Goal: Task Accomplishment & Management: Use online tool/utility

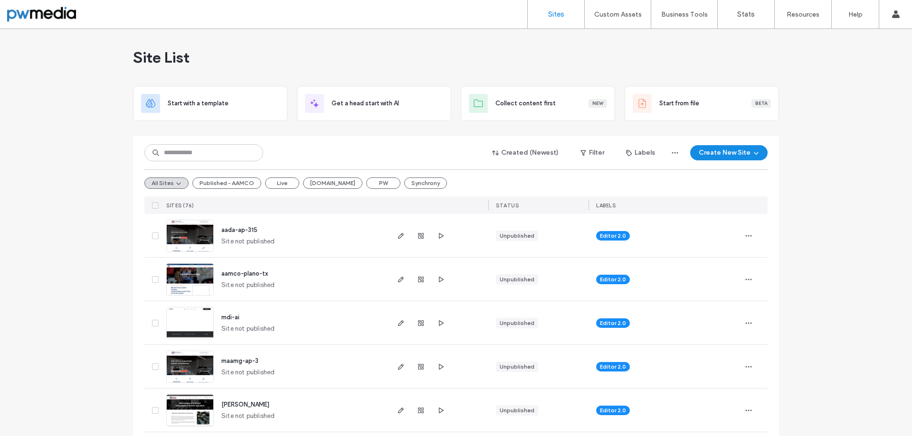
scroll to position [142, 0]
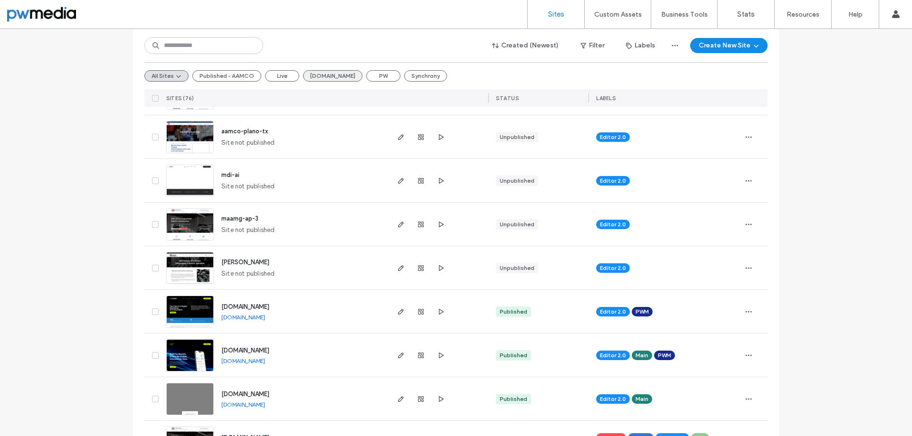
click at [331, 80] on button "[DOMAIN_NAME]" at bounding box center [332, 75] width 59 height 11
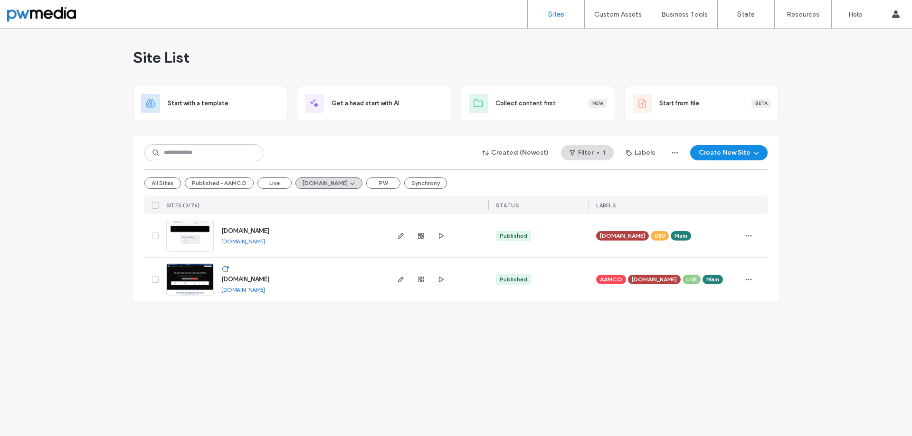
scroll to position [0, 0]
click at [174, 184] on button "All Sites" at bounding box center [162, 183] width 37 height 11
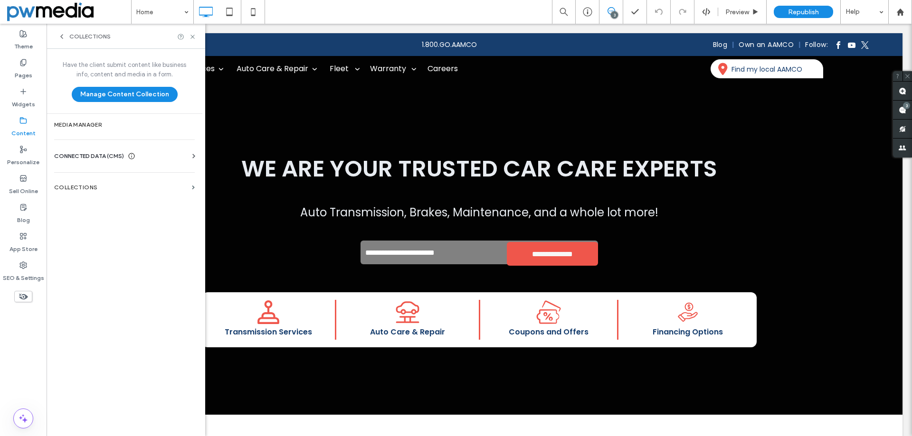
click at [134, 161] on span at bounding box center [132, 155] width 8 height 9
click at [106, 273] on label "Collections" at bounding box center [121, 275] width 134 height 7
click at [187, 277] on label "Collections" at bounding box center [121, 275] width 134 height 7
click at [194, 278] on section "Collections" at bounding box center [125, 275] width 156 height 22
click at [113, 274] on label "Collections" at bounding box center [121, 275] width 134 height 7
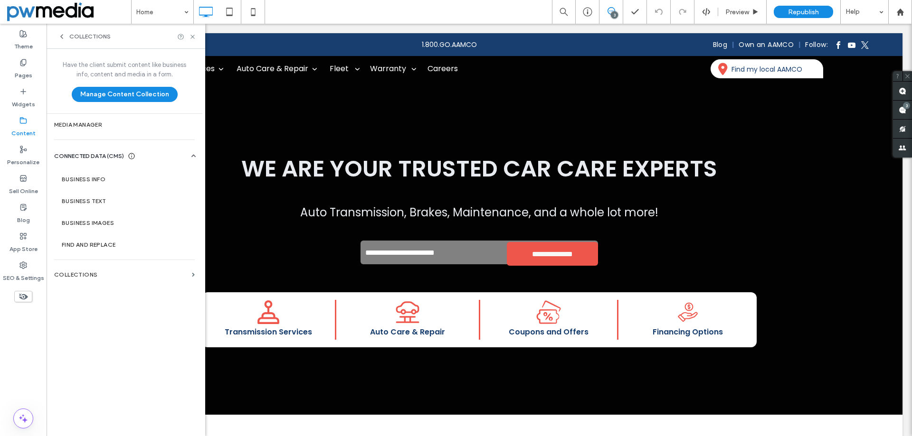
drag, startPoint x: 104, startPoint y: 274, endPoint x: 78, endPoint y: 260, distance: 29.3
click at [104, 274] on label "Collections" at bounding box center [121, 275] width 134 height 7
click at [31, 166] on label "Personalize" at bounding box center [23, 159] width 32 height 13
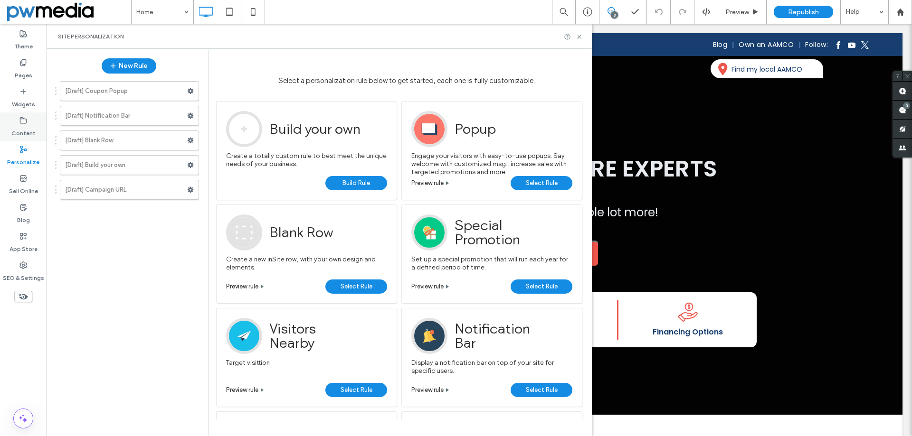
click at [25, 128] on label "Content" at bounding box center [23, 130] width 24 height 13
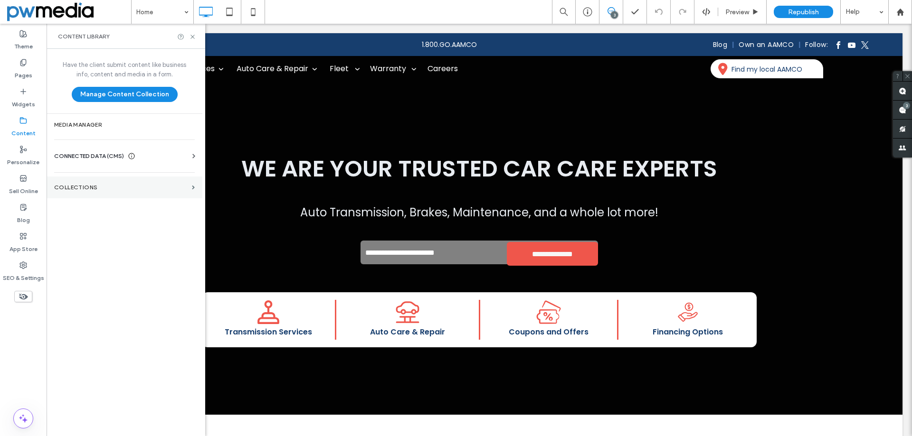
click at [101, 191] on section "Collections" at bounding box center [125, 188] width 156 height 22
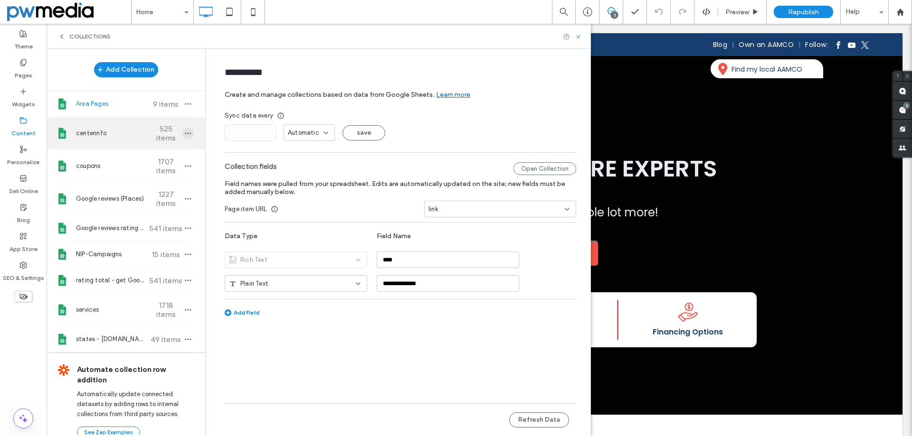
click at [184, 132] on icon "button" at bounding box center [188, 134] width 8 height 8
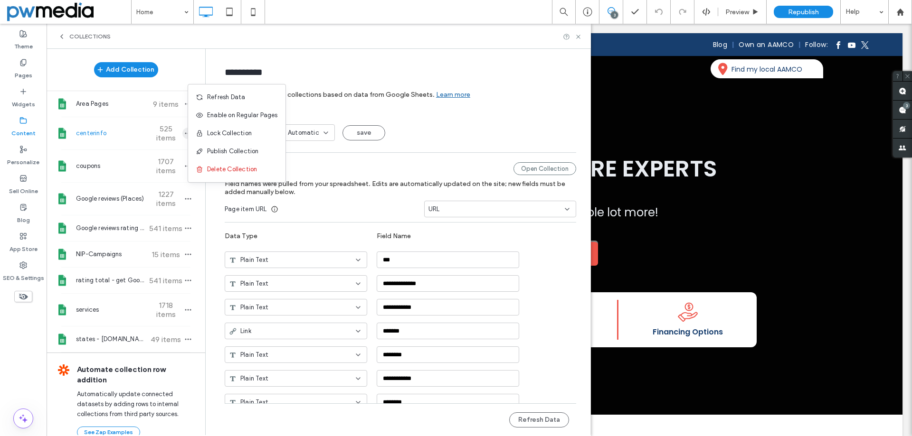
type input "**********"
click at [235, 96] on span "Refresh Data" at bounding box center [226, 97] width 38 height 9
click at [184, 134] on icon "button" at bounding box center [188, 134] width 8 height 8
click at [226, 99] on span "Refresh Data" at bounding box center [226, 97] width 38 height 9
drag, startPoint x: 576, startPoint y: 37, endPoint x: 535, endPoint y: 13, distance: 47.7
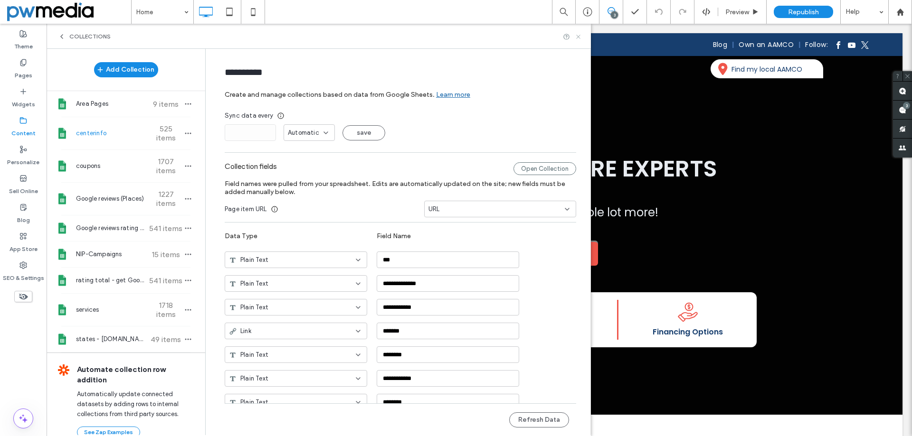
click at [576, 37] on icon at bounding box center [578, 36] width 7 height 7
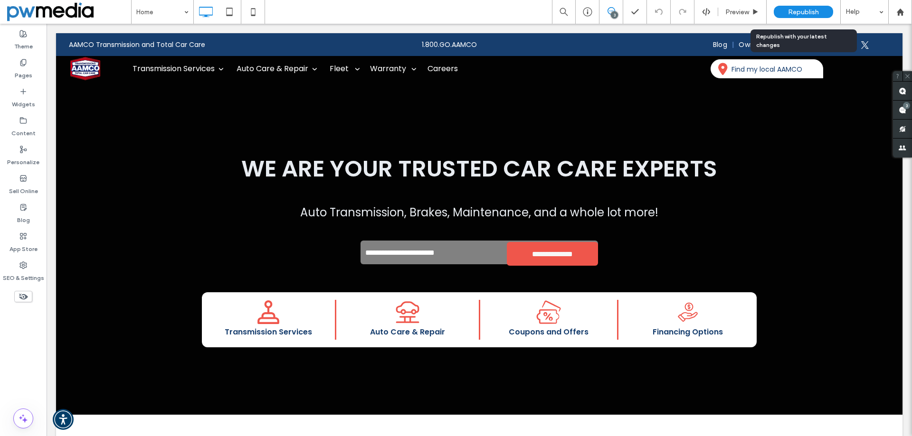
click at [805, 10] on span "Republish" at bounding box center [803, 12] width 31 height 8
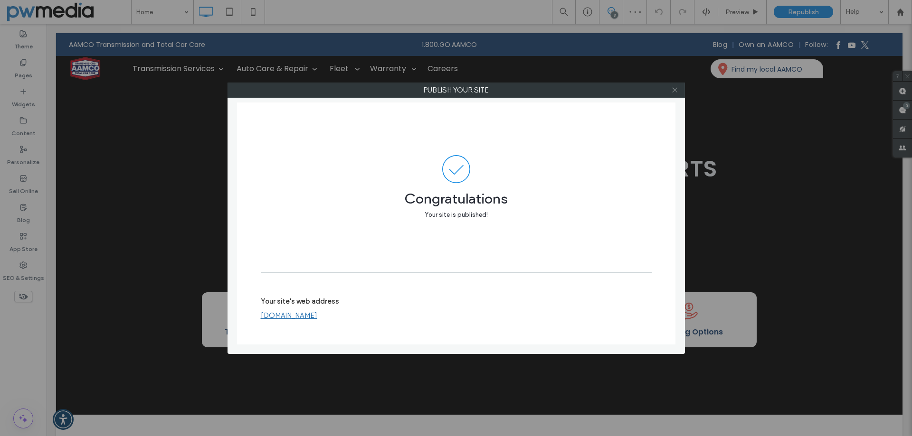
click at [672, 92] on icon at bounding box center [674, 89] width 7 height 7
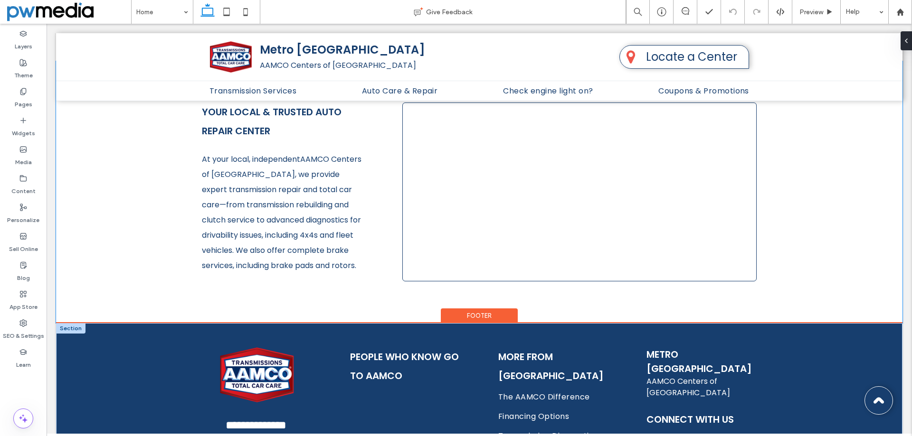
scroll to position [960, 0]
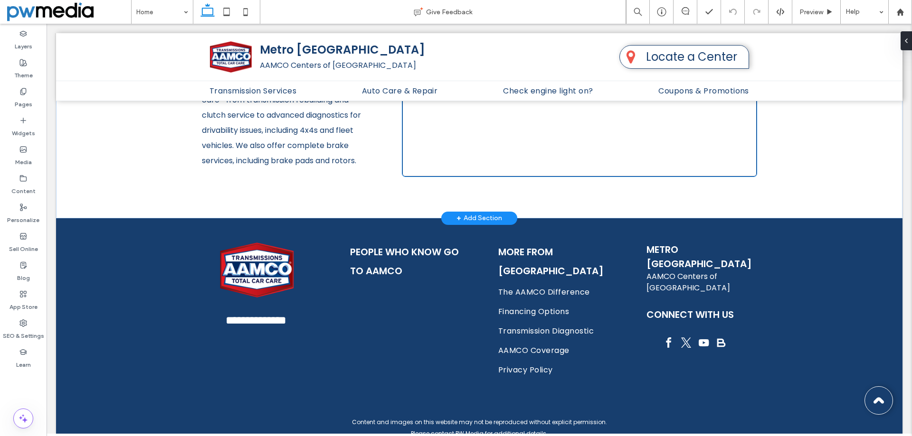
click at [563, 150] on div at bounding box center [579, 87] width 353 height 178
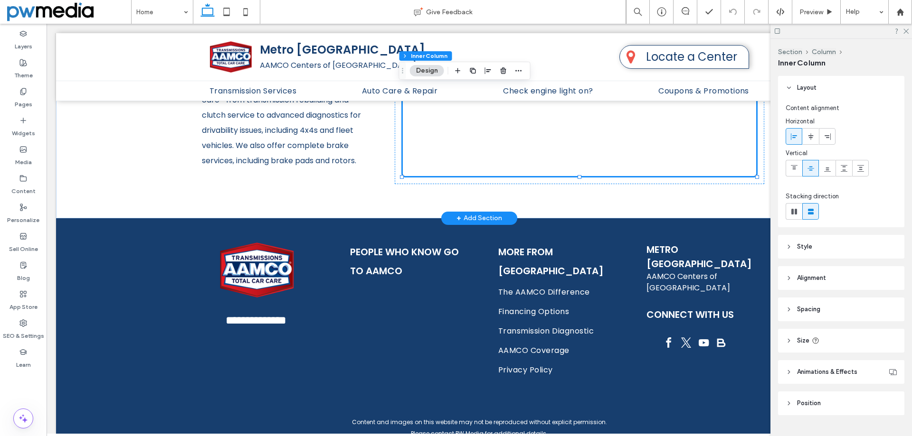
click at [525, 141] on div at bounding box center [579, 87] width 353 height 178
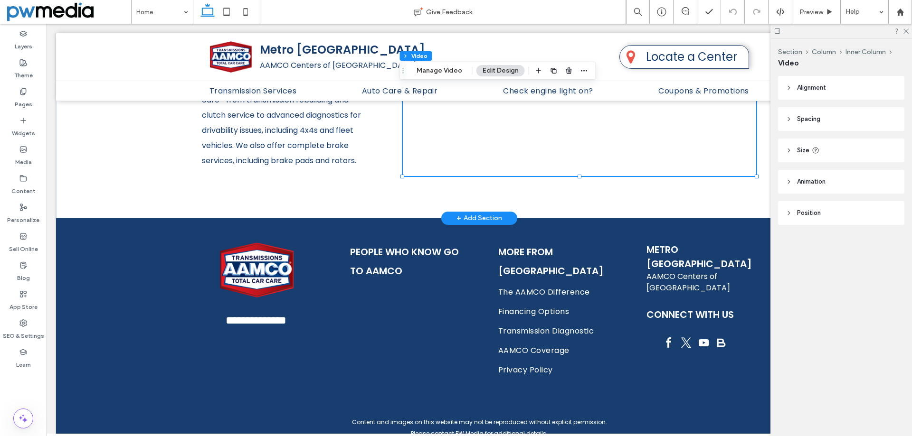
click at [670, 145] on div at bounding box center [579, 87] width 353 height 178
drag, startPoint x: 440, startPoint y: 73, endPoint x: 673, endPoint y: 178, distance: 256.1
click at [440, 73] on button "Manage Video" at bounding box center [439, 70] width 58 height 11
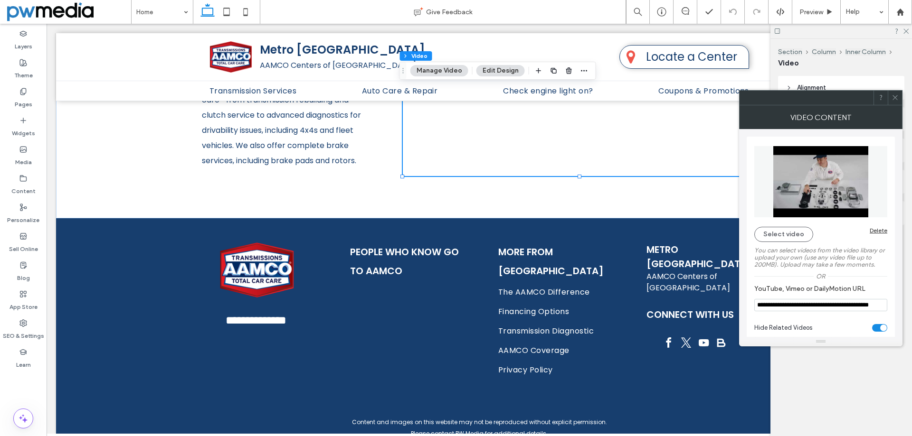
scroll to position [0, 32]
drag, startPoint x: 850, startPoint y: 304, endPoint x: 983, endPoint y: 308, distance: 132.5
click at [911, 308] on html ".wqwq-1{fill:#231f20;} .cls-1q, .cls-2q { fill-rule: evenodd; } .cls-2q { fill:…" at bounding box center [456, 218] width 912 height 436
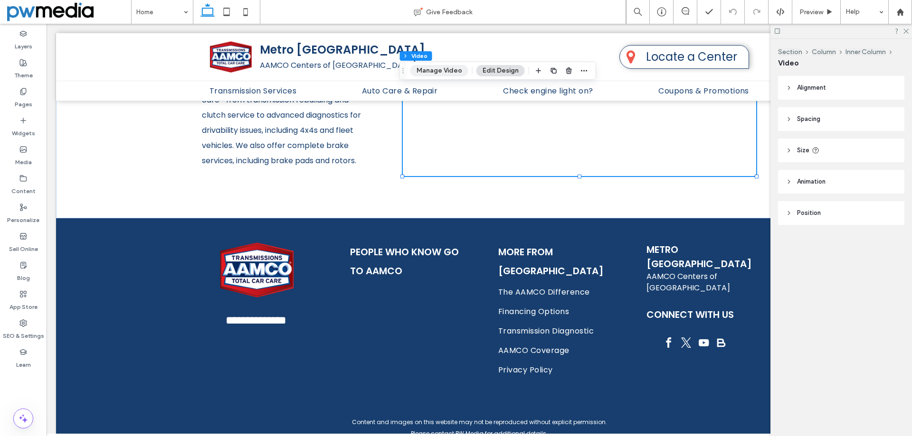
click at [431, 69] on button "Manage Video" at bounding box center [439, 70] width 58 height 11
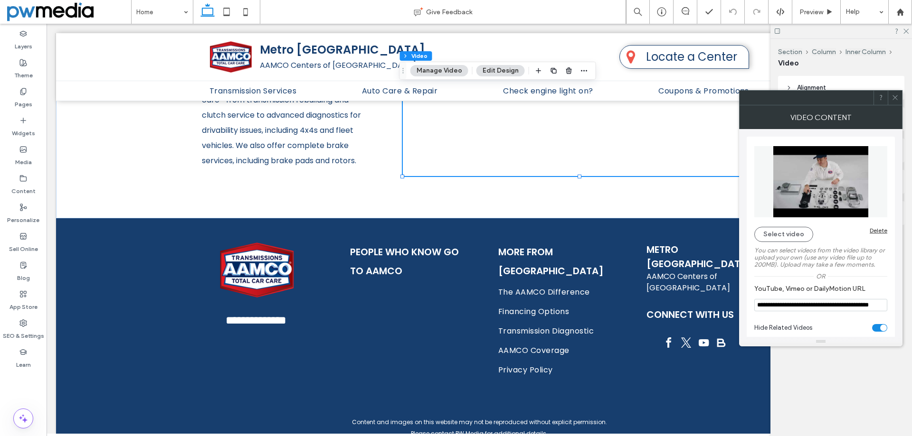
click at [861, 307] on input "**********" at bounding box center [820, 305] width 133 height 12
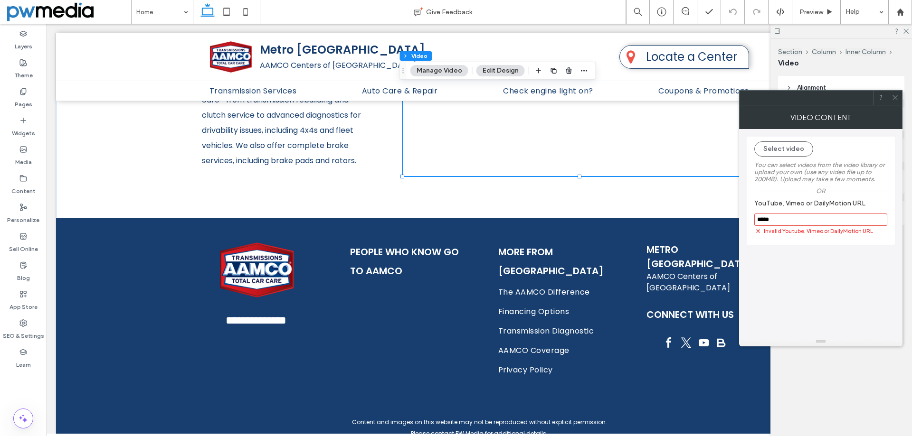
drag, startPoint x: 762, startPoint y: 221, endPoint x: 792, endPoint y: 227, distance: 31.1
click at [761, 221] on input "*****" at bounding box center [820, 220] width 133 height 12
paste input "**********"
type input "**********"
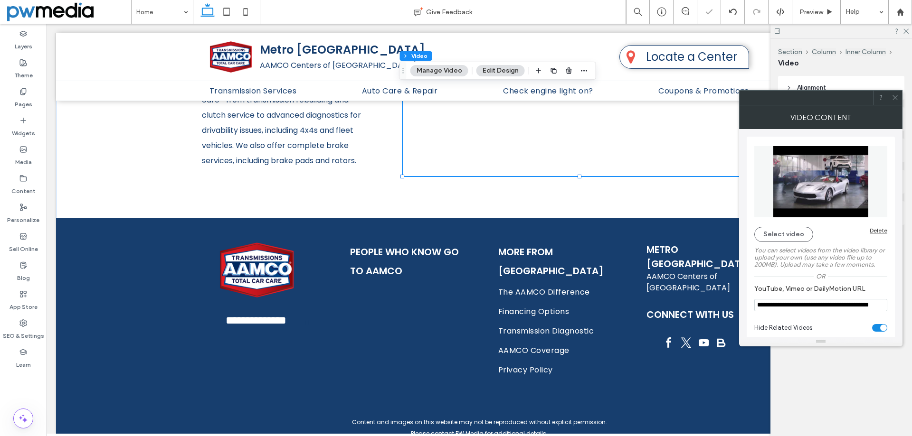
scroll to position [8, 0]
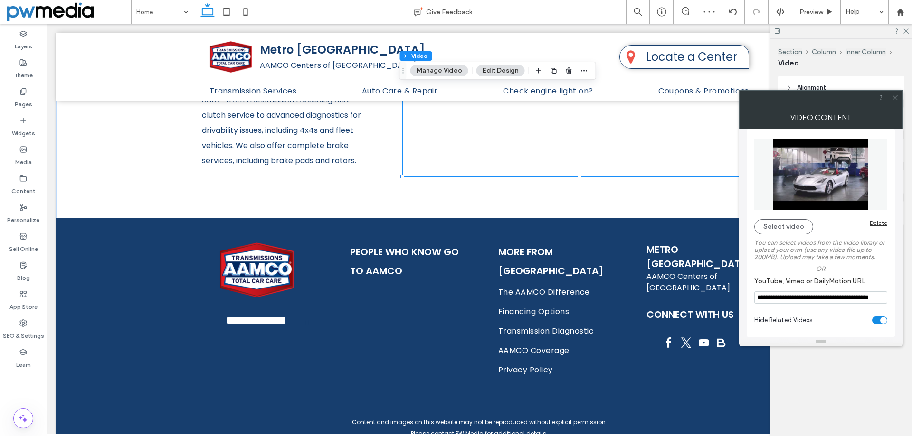
click at [838, 299] on input "**********" at bounding box center [820, 298] width 133 height 12
click at [852, 256] on label "You can select videos from the video library or upload your own (use any video …" at bounding box center [820, 249] width 133 height 31
click at [891, 98] on div at bounding box center [895, 98] width 14 height 14
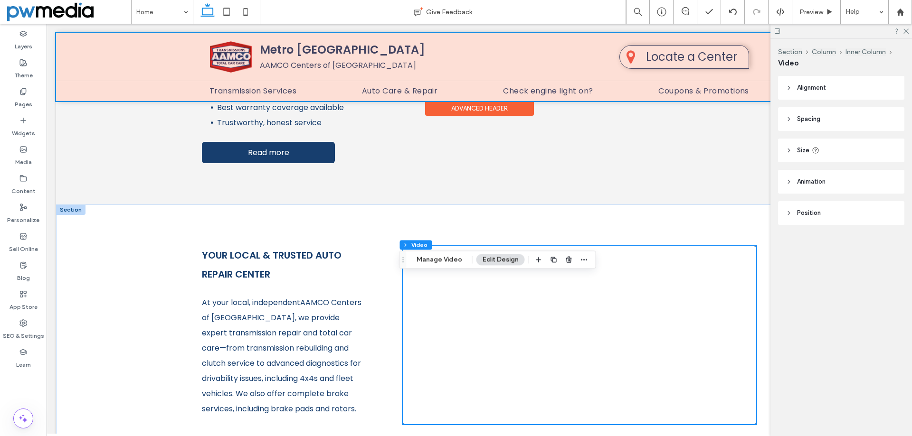
scroll to position [712, 0]
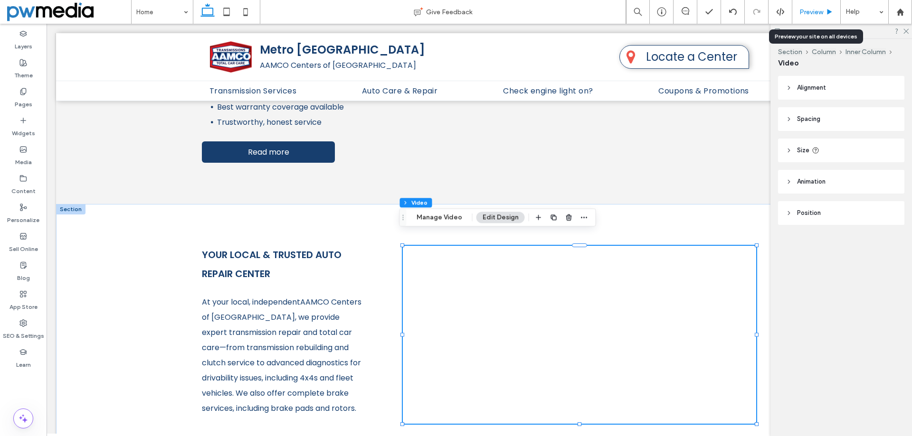
drag, startPoint x: 620, startPoint y: 272, endPoint x: 804, endPoint y: 11, distance: 319.4
click at [804, 11] on span "Preview" at bounding box center [811, 12] width 24 height 8
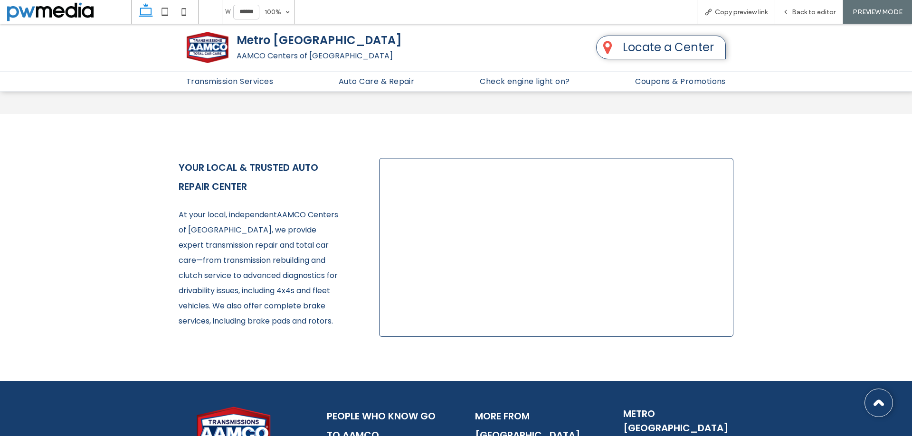
scroll to position [806, 0]
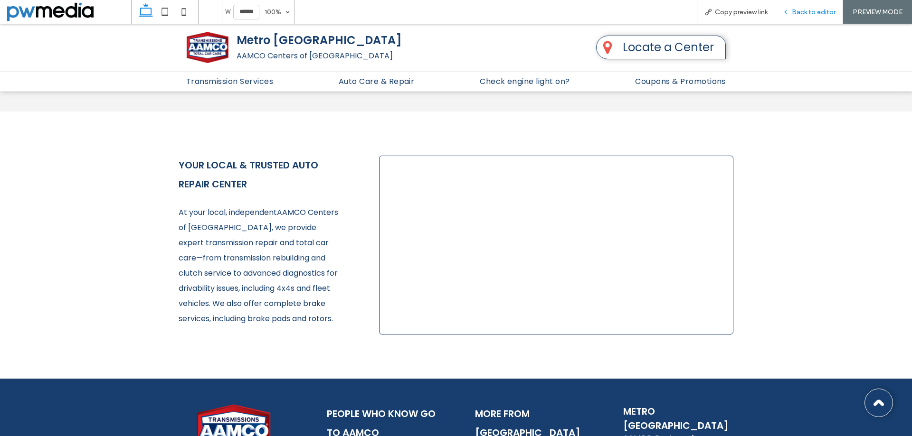
click at [791, 18] on div "Back to editor" at bounding box center [809, 12] width 68 height 24
drag, startPoint x: 798, startPoint y: 10, endPoint x: 786, endPoint y: 48, distance: 39.9
click at [798, 10] on span "Back to editor" at bounding box center [814, 12] width 44 height 8
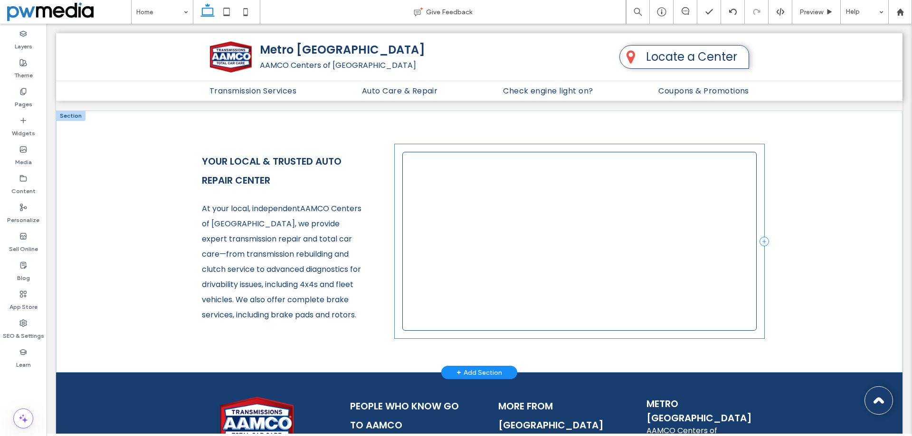
scroll to position [807, 0]
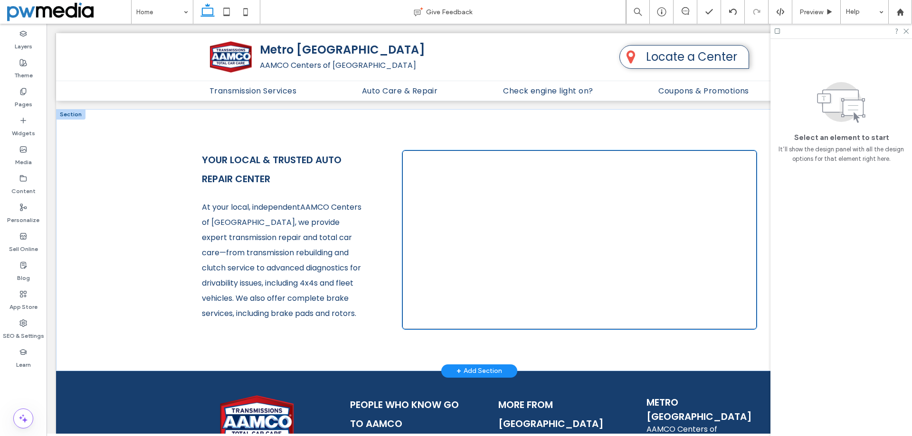
click at [414, 151] on div at bounding box center [579, 240] width 353 height 178
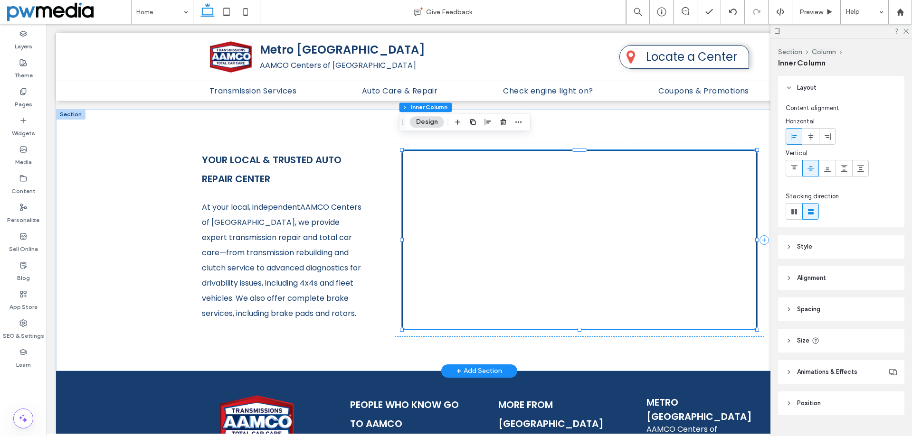
type input "**"
click at [433, 125] on button "Design" at bounding box center [427, 121] width 34 height 11
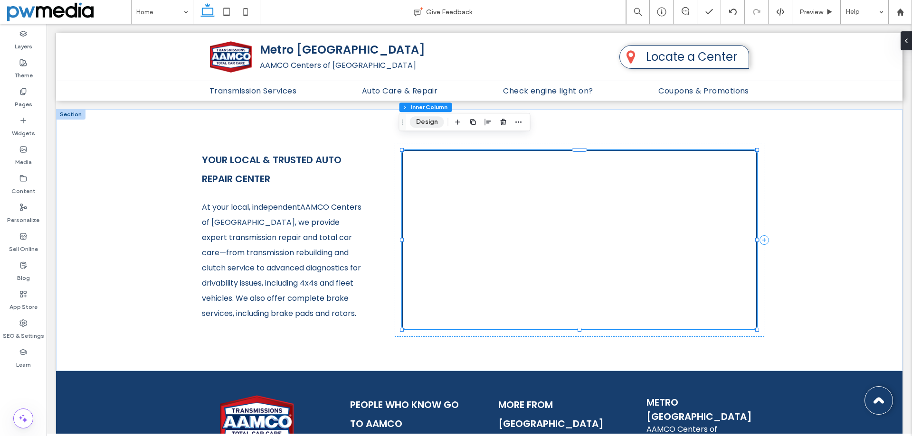
click at [432, 125] on button "Design" at bounding box center [427, 121] width 34 height 11
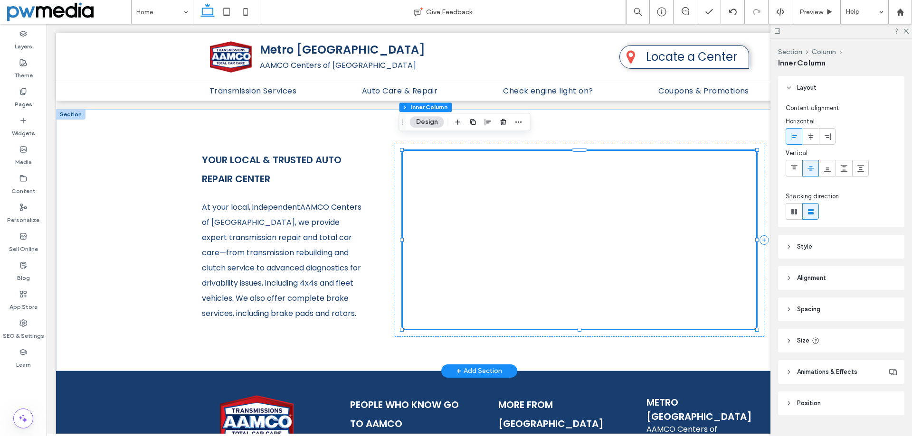
click at [435, 151] on div at bounding box center [579, 240] width 353 height 178
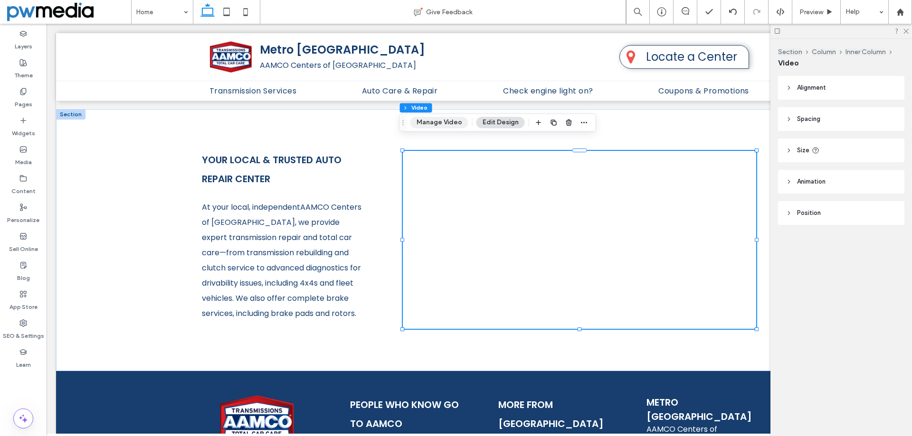
click at [435, 122] on button "Manage Video" at bounding box center [439, 122] width 58 height 11
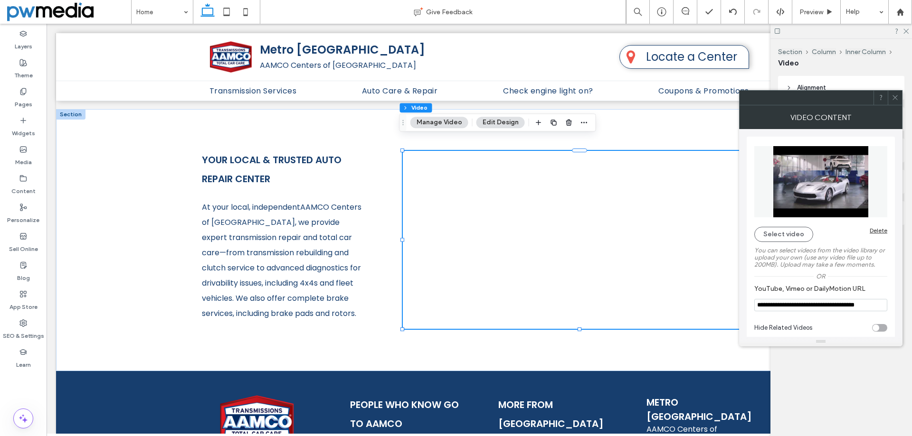
click at [816, 306] on input "**********" at bounding box center [820, 305] width 133 height 12
click at [898, 99] on icon at bounding box center [894, 97] width 7 height 7
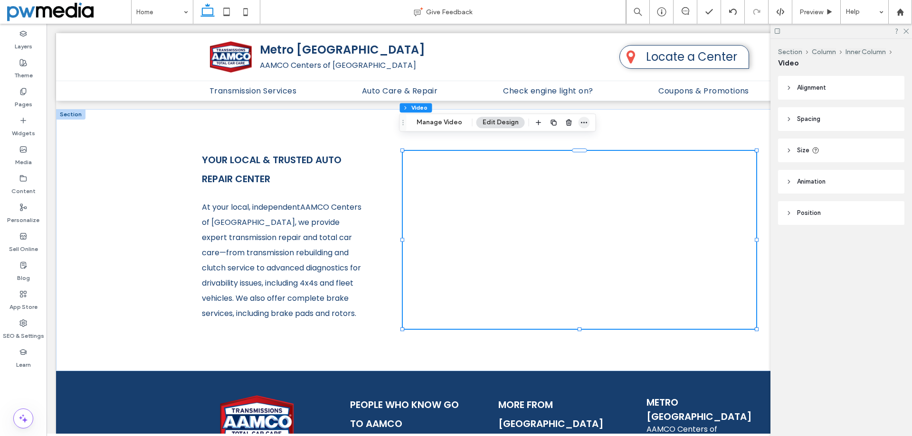
click at [585, 122] on icon "button" at bounding box center [584, 123] width 8 height 8
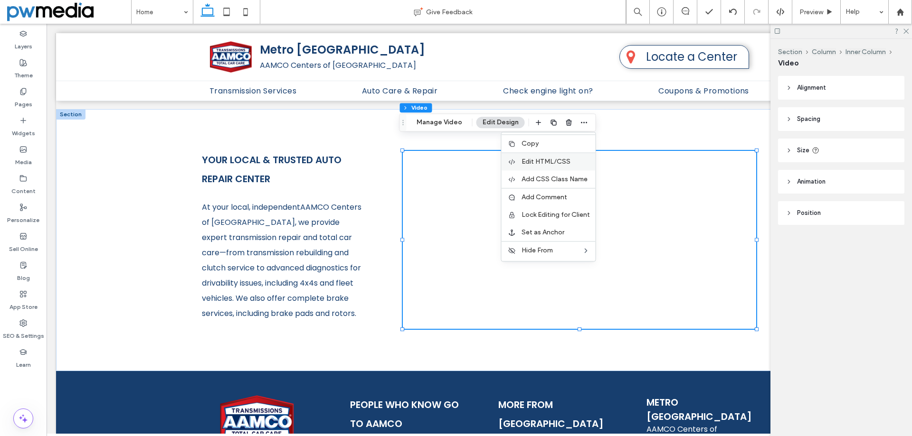
click at [567, 165] on span "Edit HTML/CSS" at bounding box center [545, 162] width 49 height 8
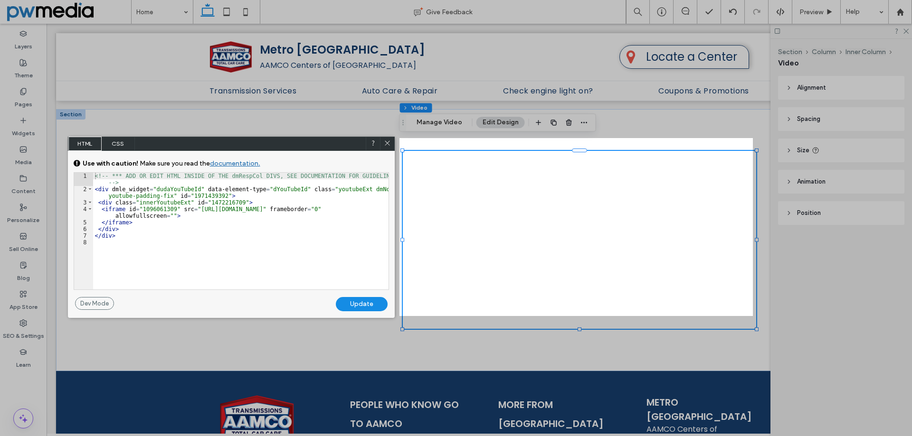
click at [322, 206] on div "<!-- *** ADD OR EDIT HTML INSIDE OF THE dmRespCol DIVS, SEE DOCUMENTATION FOR G…" at bounding box center [240, 241] width 295 height 137
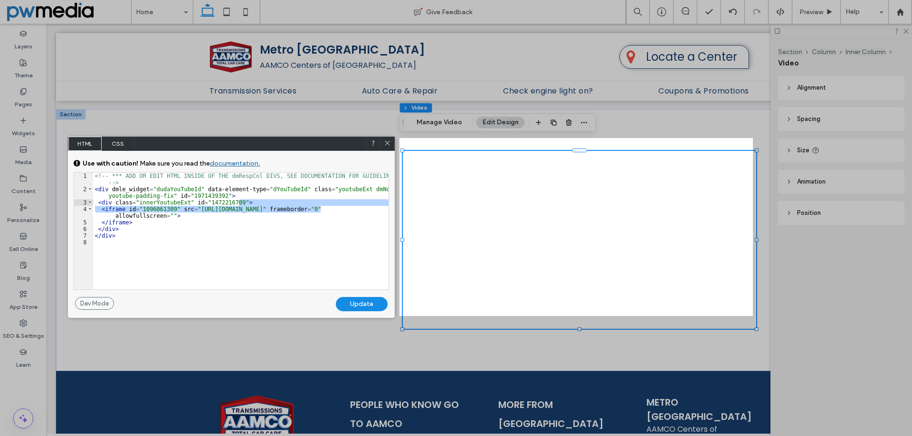
click at [324, 209] on div "<!-- *** ADD OR EDIT HTML INSIDE OF THE dmRespCol DIVS, SEE DOCUMENTATION FOR G…" at bounding box center [240, 241] width 295 height 137
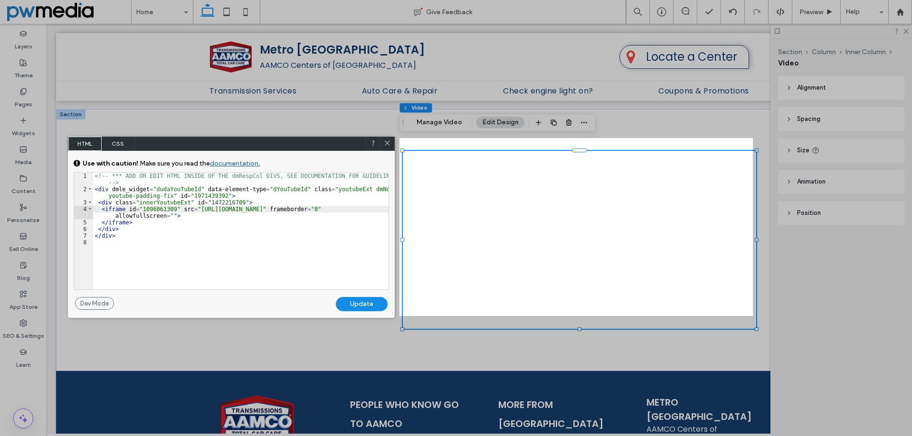
type textarea "**"
click at [364, 303] on div "Update" at bounding box center [362, 304] width 52 height 14
click at [571, 225] on div at bounding box center [579, 240] width 353 height 178
click at [386, 144] on use at bounding box center [387, 143] width 5 height 5
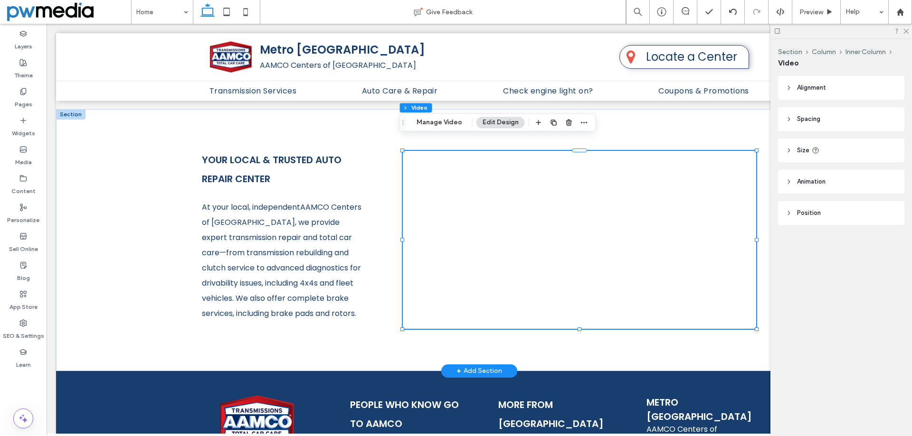
click at [581, 227] on div at bounding box center [579, 240] width 353 height 178
click at [811, 9] on span "Preview" at bounding box center [811, 12] width 24 height 8
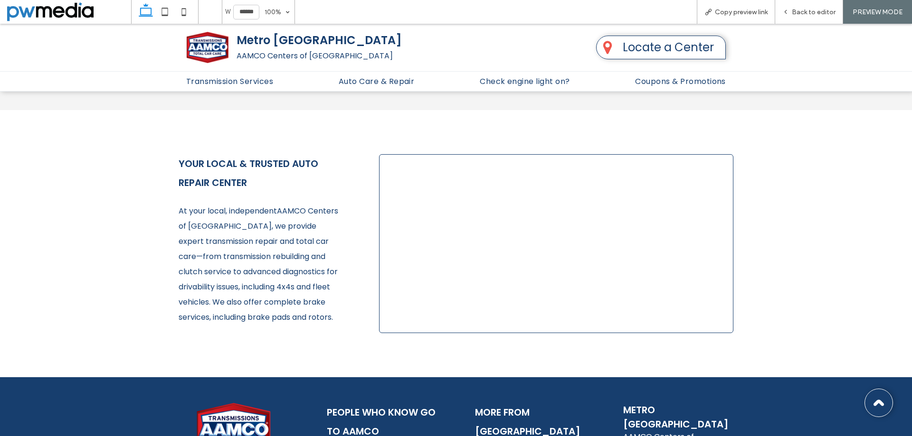
scroll to position [806, 0]
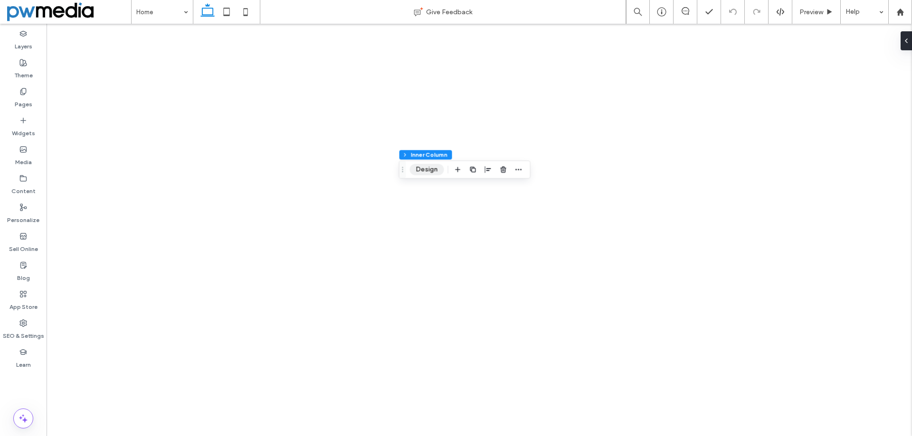
click at [431, 171] on button "Design" at bounding box center [427, 169] width 34 height 11
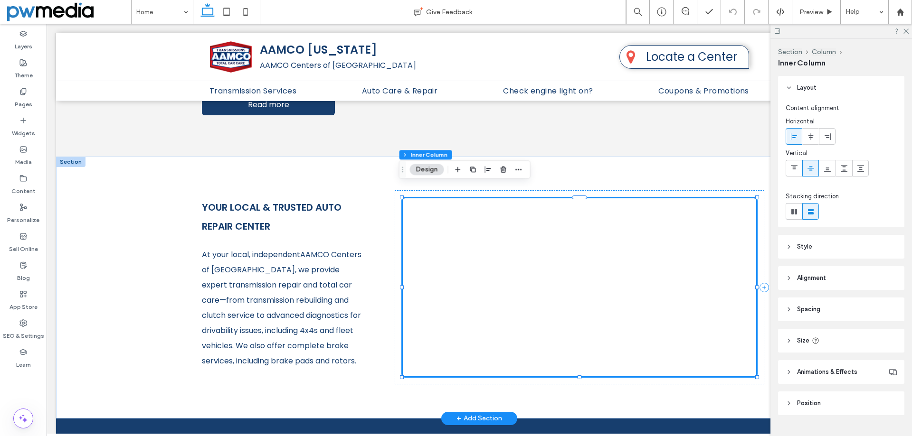
scroll to position [760, 0]
click at [615, 248] on div at bounding box center [579, 288] width 353 height 178
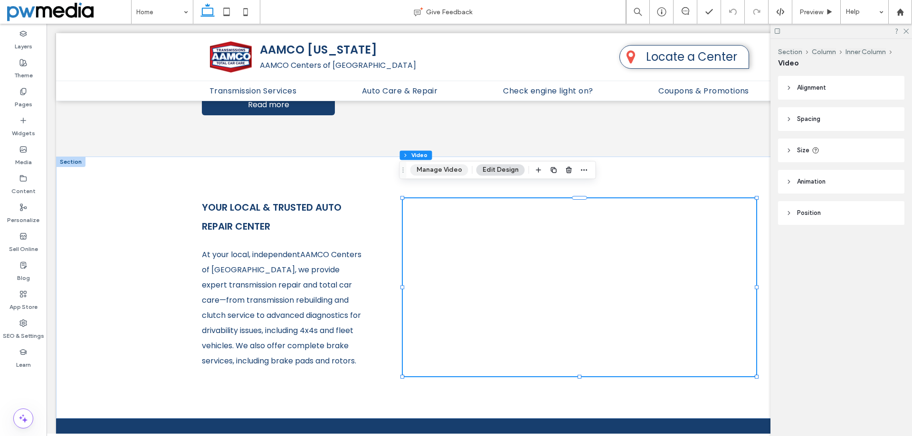
click at [427, 170] on button "Manage Video" at bounding box center [439, 169] width 58 height 11
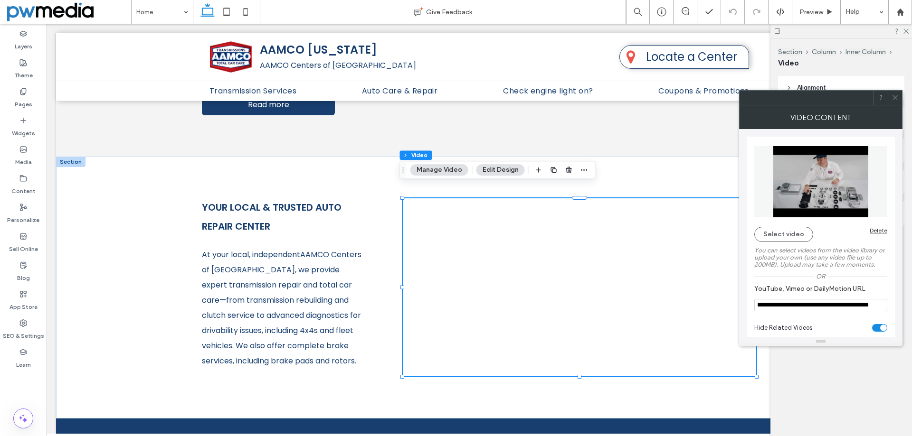
click at [839, 302] on input "**********" at bounding box center [820, 305] width 133 height 12
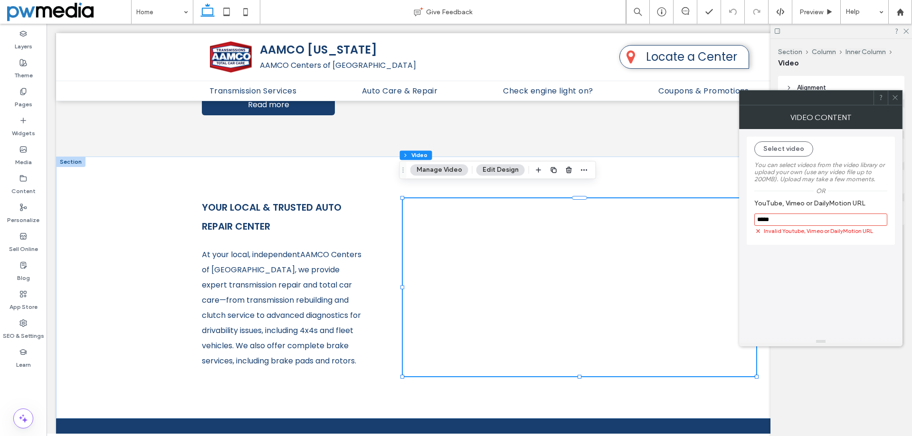
click at [814, 219] on input "*****" at bounding box center [820, 220] width 133 height 12
paste input "**********"
type input "**********"
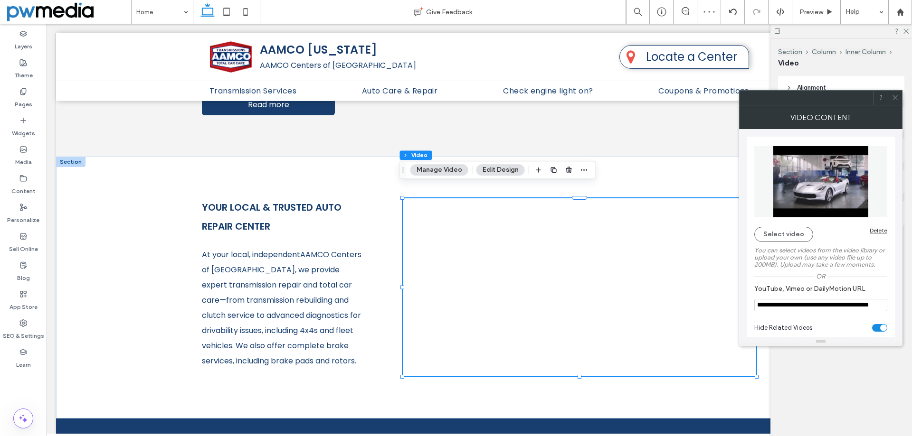
click at [815, 303] on input "**********" at bounding box center [820, 305] width 133 height 12
click at [641, 161] on div "YOUR LOCAL & TRUSTED AUTO REPAIR CENTER At your local, independent AAMCO Center…" at bounding box center [479, 288] width 570 height 262
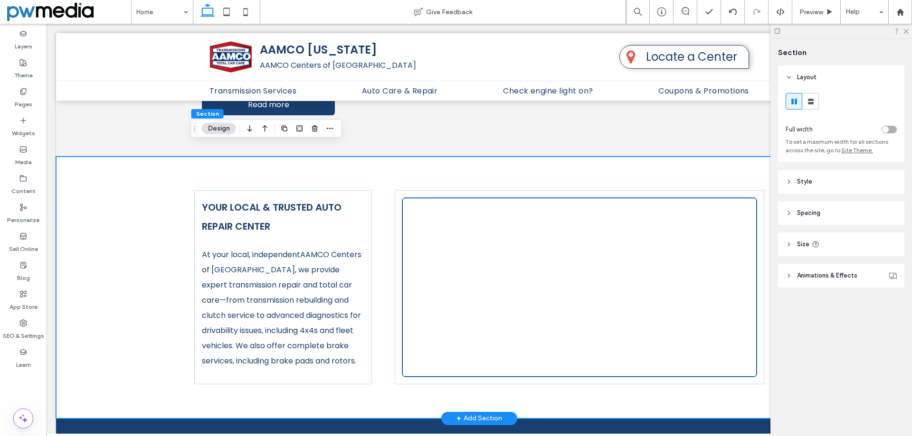
click at [571, 275] on div at bounding box center [579, 288] width 353 height 178
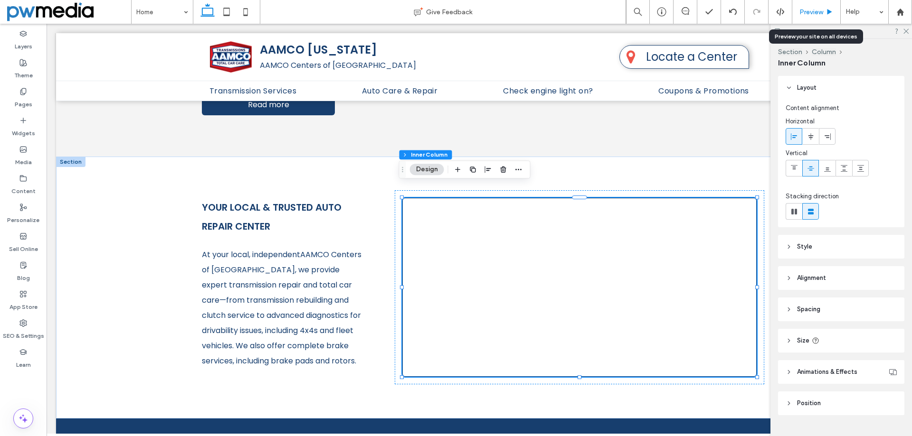
click at [804, 10] on span "Preview" at bounding box center [811, 12] width 24 height 8
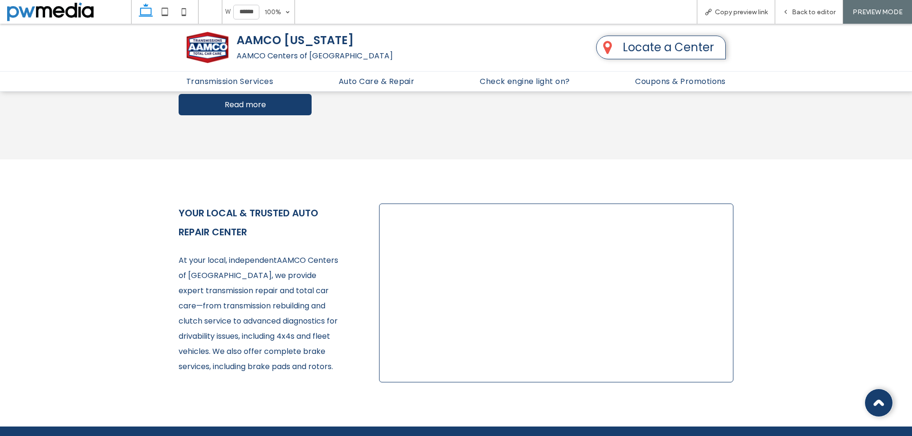
scroll to position [758, 0]
click at [785, 7] on div "Back to editor" at bounding box center [809, 12] width 68 height 24
click at [798, 19] on div "Back to editor" at bounding box center [809, 12] width 68 height 24
click at [802, 13] on span "Back to editor" at bounding box center [814, 12] width 44 height 8
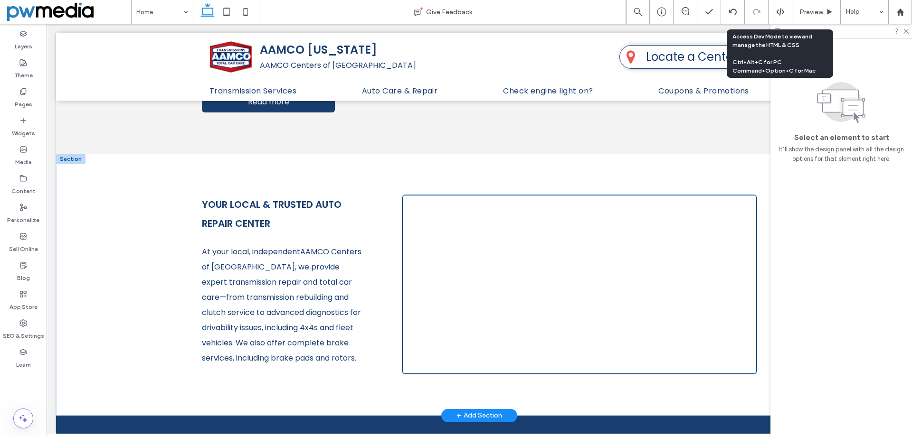
scroll to position [760, 0]
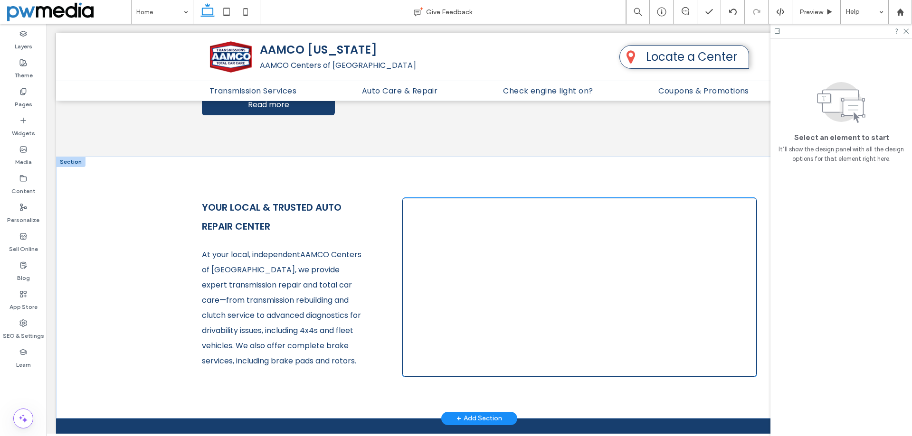
click at [407, 244] on div at bounding box center [579, 288] width 353 height 178
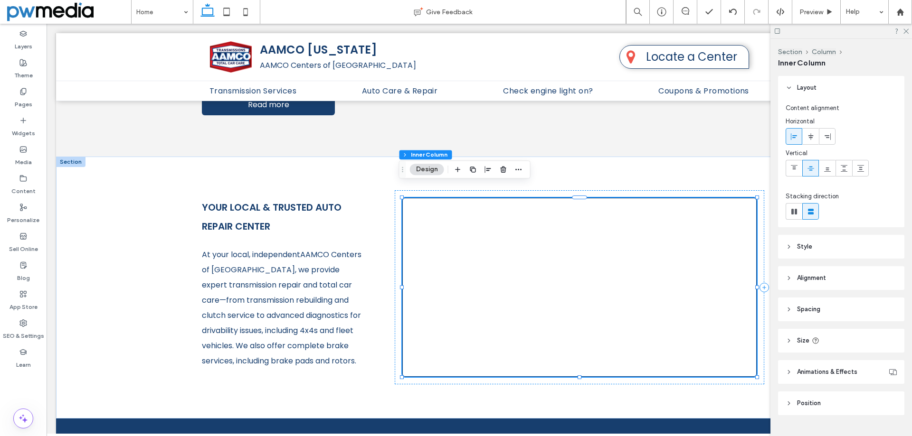
click at [419, 172] on button "Design" at bounding box center [427, 169] width 34 height 11
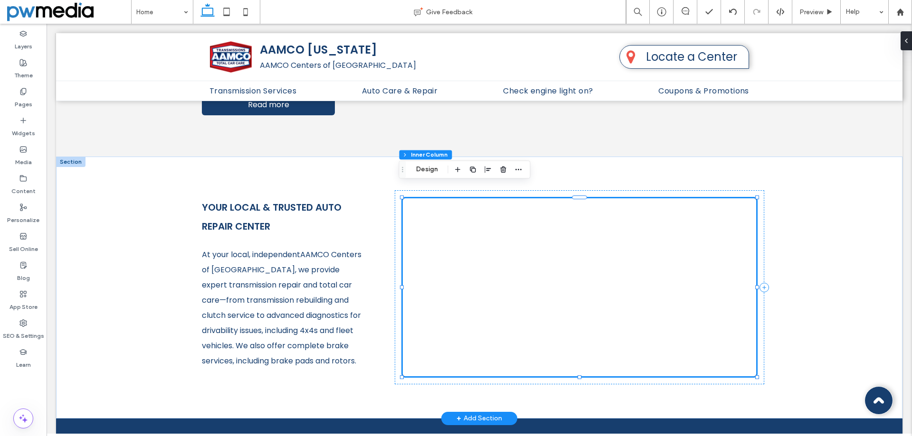
click at [406, 220] on div at bounding box center [579, 288] width 353 height 178
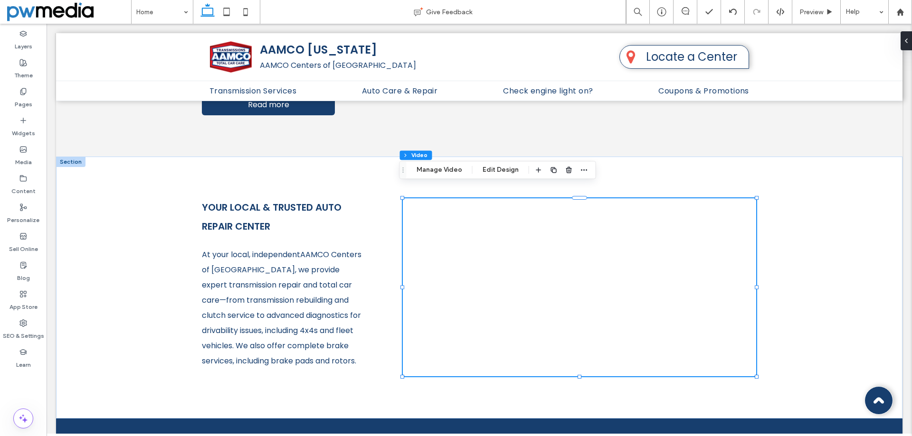
click at [435, 177] on div "Section Column Inner Column Video Manage Video Edit Design" at bounding box center [497, 170] width 197 height 18
click at [442, 171] on button "Manage Video" at bounding box center [439, 169] width 58 height 11
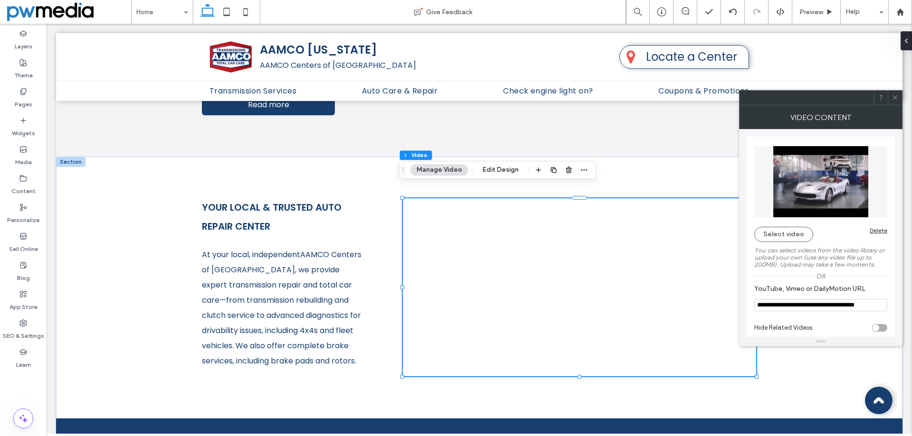
click at [768, 308] on input "**********" at bounding box center [820, 305] width 133 height 12
click at [842, 304] on input "**********" at bounding box center [820, 305] width 133 height 13
click at [897, 99] on icon at bounding box center [894, 97] width 7 height 7
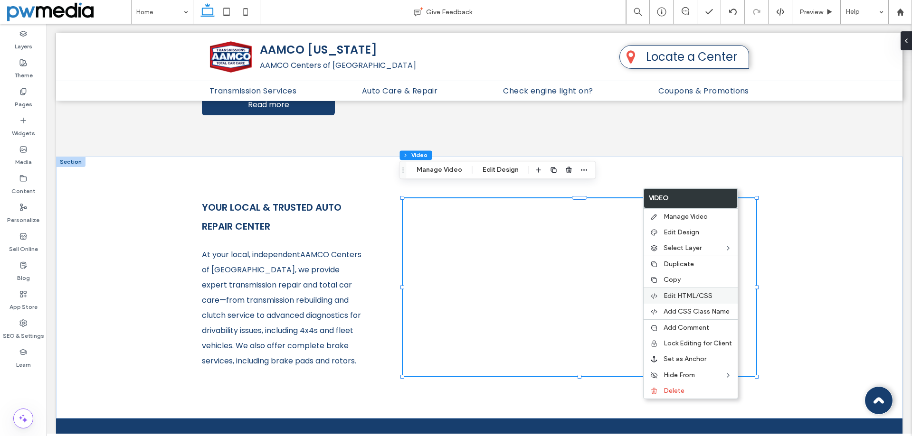
click at [719, 300] on label "Edit HTML/CSS" at bounding box center [697, 296] width 68 height 8
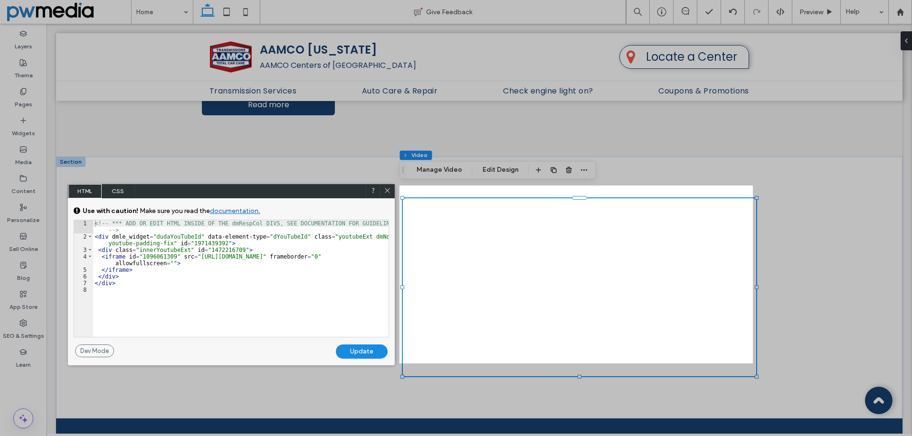
click at [321, 254] on div "<!-- *** ADD OR EDIT HTML INSIDE OF THE dmRespCol DIVS, SEE DOCUMENTATION FOR G…" at bounding box center [240, 288] width 295 height 137
click at [359, 347] on div "Update" at bounding box center [362, 352] width 52 height 14
click at [388, 189] on use at bounding box center [387, 190] width 5 height 5
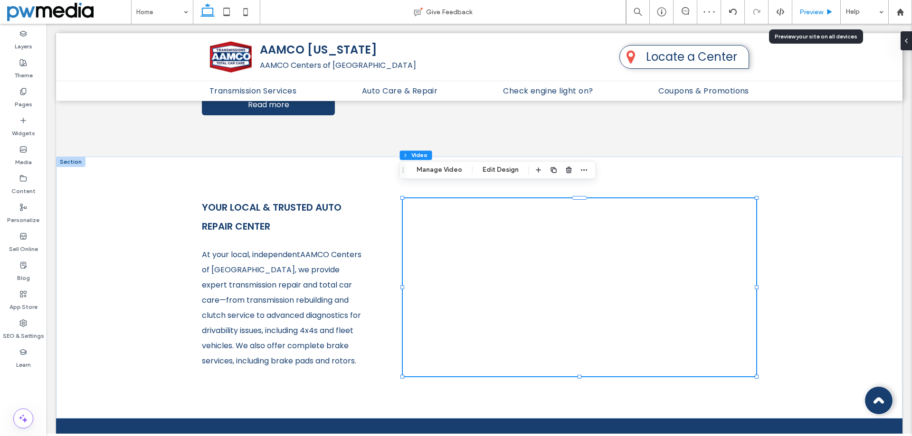
click at [815, 11] on span "Preview" at bounding box center [811, 12] width 24 height 8
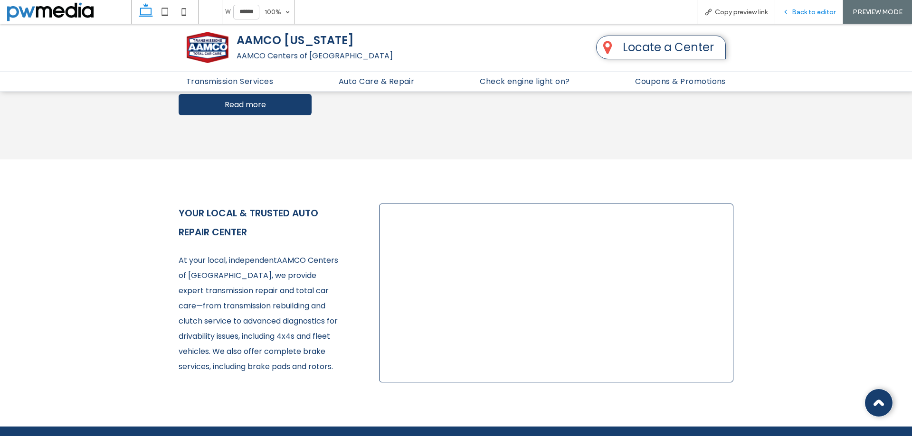
scroll to position [758, 0]
click at [795, 12] on span "Back to editor" at bounding box center [814, 12] width 44 height 8
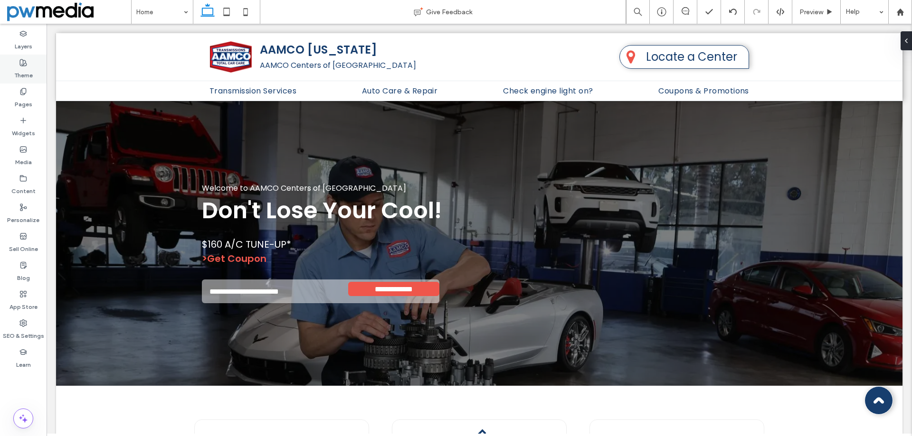
click at [32, 73] on div "Theme" at bounding box center [23, 69] width 47 height 29
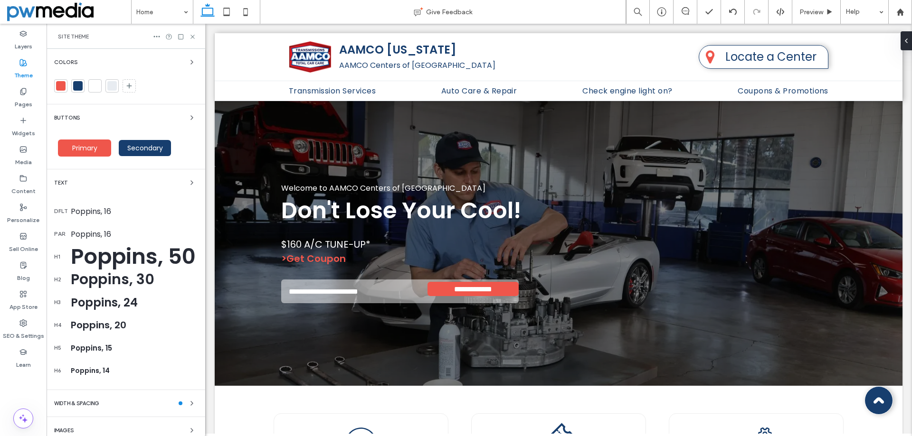
click at [194, 35] on icon at bounding box center [192, 36] width 7 height 7
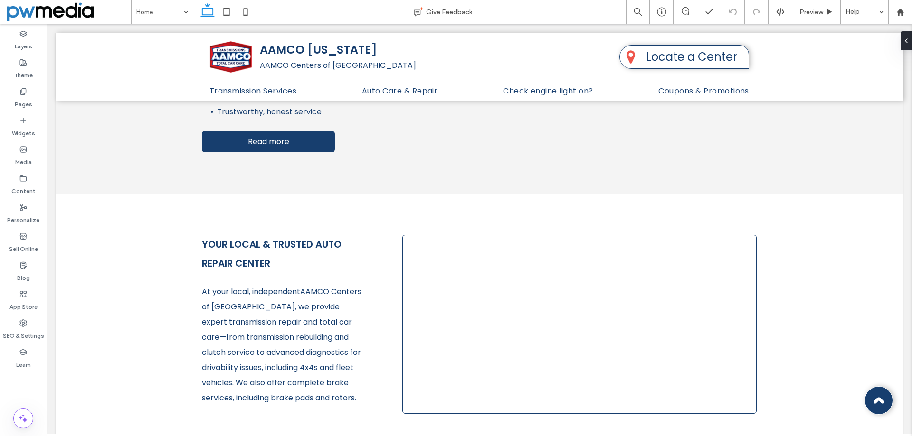
scroll to position [723, 0]
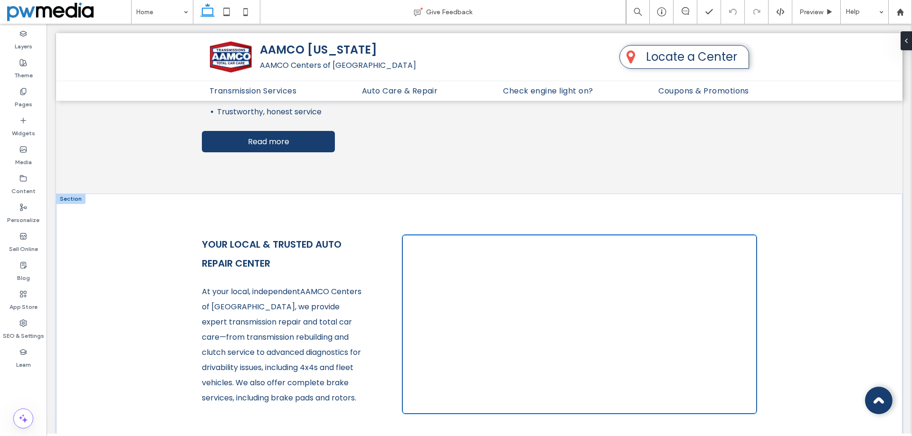
click at [587, 261] on div at bounding box center [579, 325] width 353 height 178
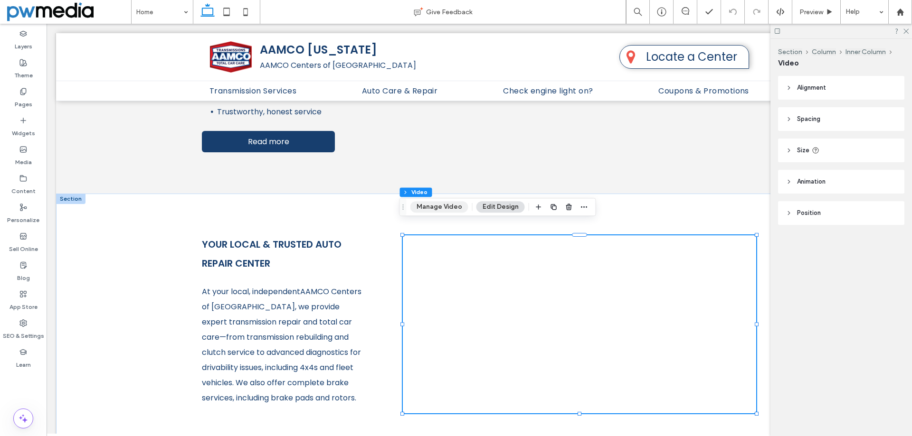
click at [447, 207] on button "Manage Video" at bounding box center [439, 206] width 58 height 11
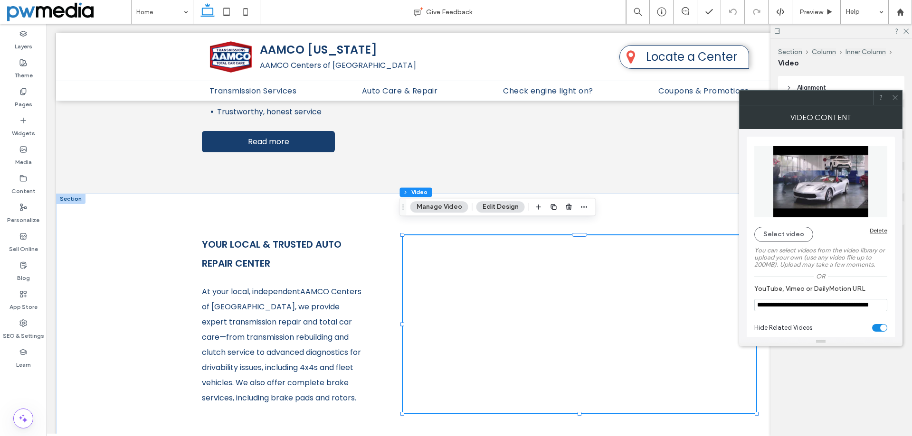
click at [820, 302] on input "**********" at bounding box center [820, 305] width 133 height 12
paste input "**********"
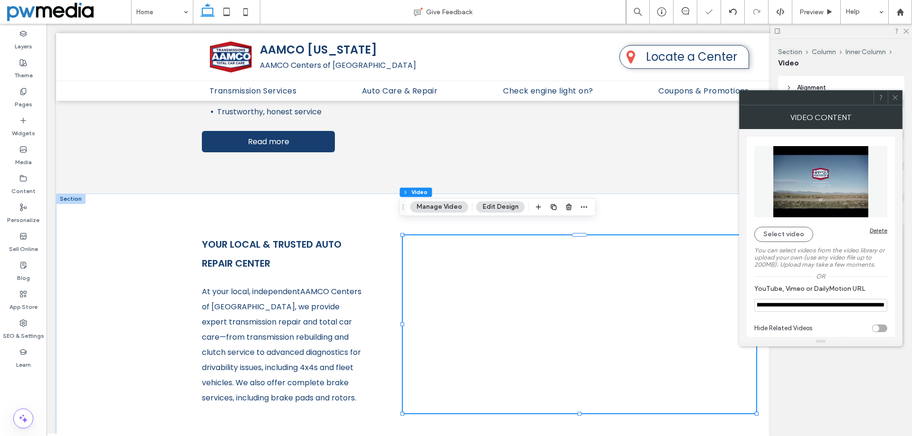
scroll to position [0, 0]
click at [878, 330] on div "toggle" at bounding box center [875, 328] width 7 height 7
type input "**********"
click at [861, 308] on input "**********" at bounding box center [820, 305] width 133 height 13
click at [899, 98] on div at bounding box center [895, 98] width 14 height 14
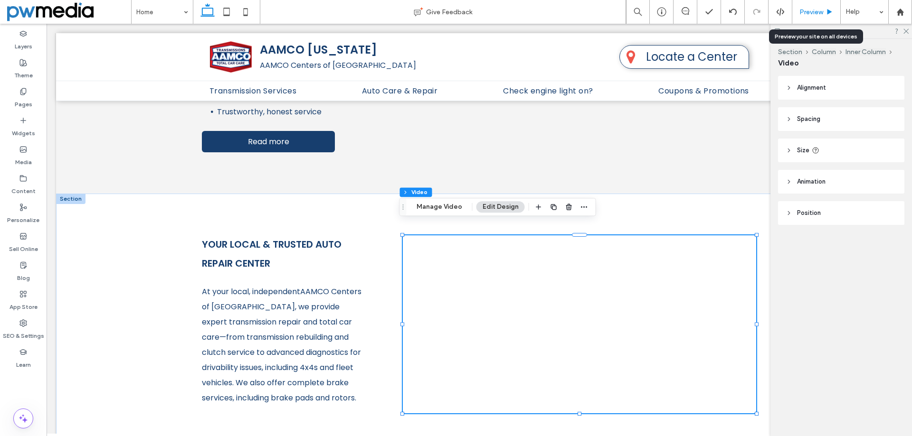
click at [809, 13] on span "Preview" at bounding box center [811, 12] width 24 height 8
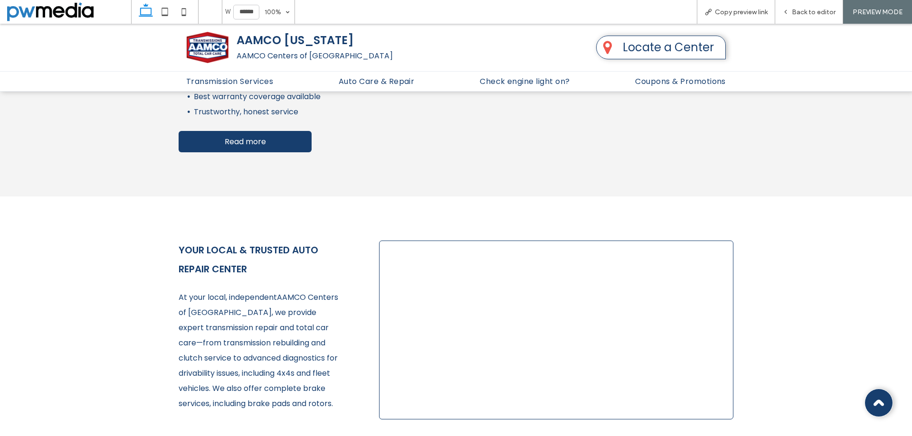
scroll to position [721, 0]
drag, startPoint x: 813, startPoint y: 11, endPoint x: 741, endPoint y: 161, distance: 166.3
click at [813, 11] on span "Back to editor" at bounding box center [814, 12] width 44 height 8
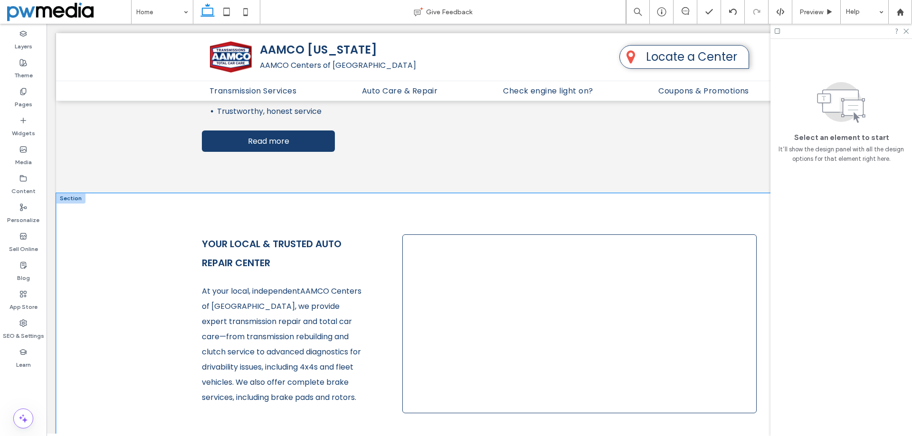
scroll to position [723, 0]
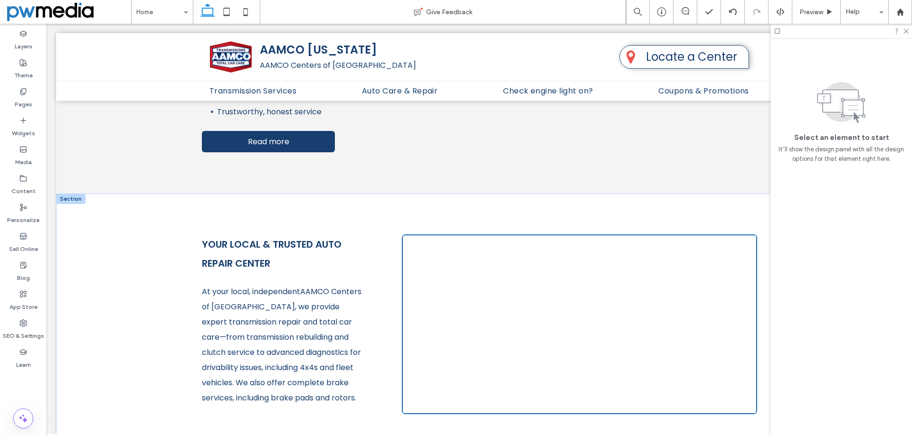
click at [521, 246] on div at bounding box center [579, 325] width 353 height 178
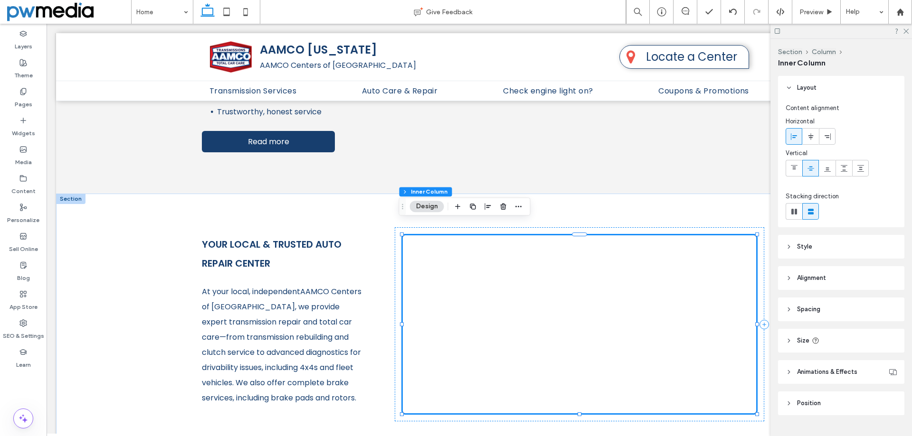
click at [513, 236] on div at bounding box center [579, 325] width 353 height 178
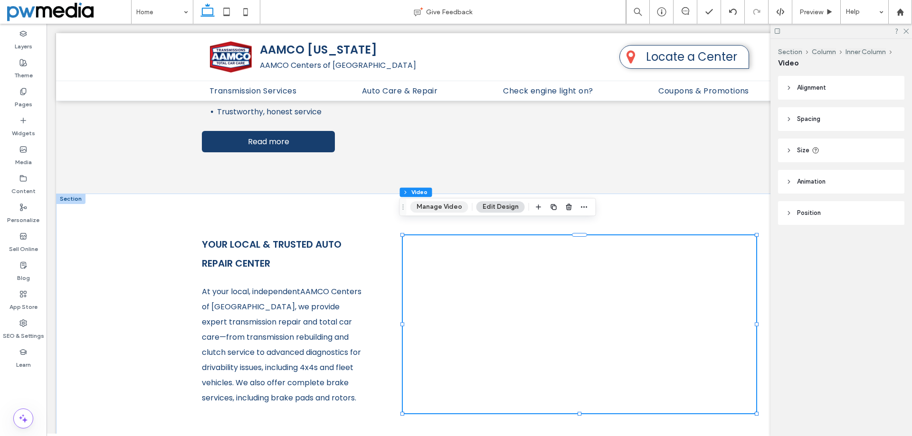
click at [440, 204] on button "Manage Video" at bounding box center [439, 206] width 58 height 11
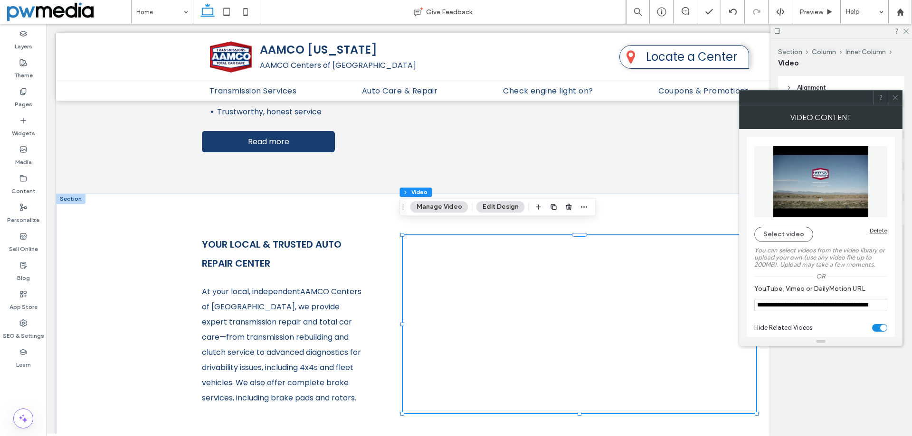
click at [804, 305] on input "**********" at bounding box center [820, 305] width 133 height 12
click at [898, 99] on icon at bounding box center [894, 97] width 7 height 7
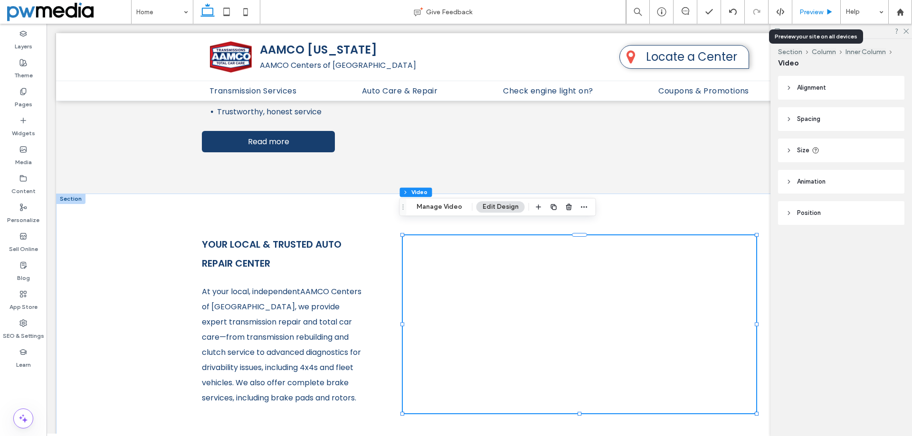
click at [812, 12] on span "Preview" at bounding box center [811, 12] width 24 height 8
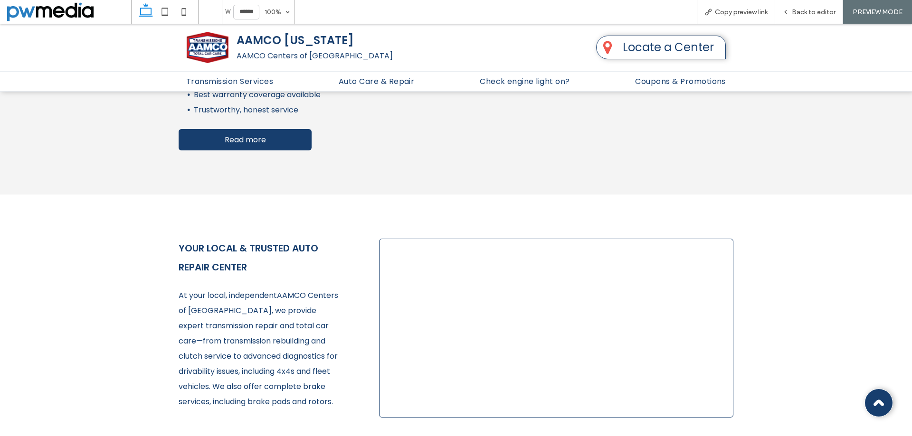
scroll to position [721, 0]
click at [813, 9] on span "Back to editor" at bounding box center [814, 12] width 44 height 8
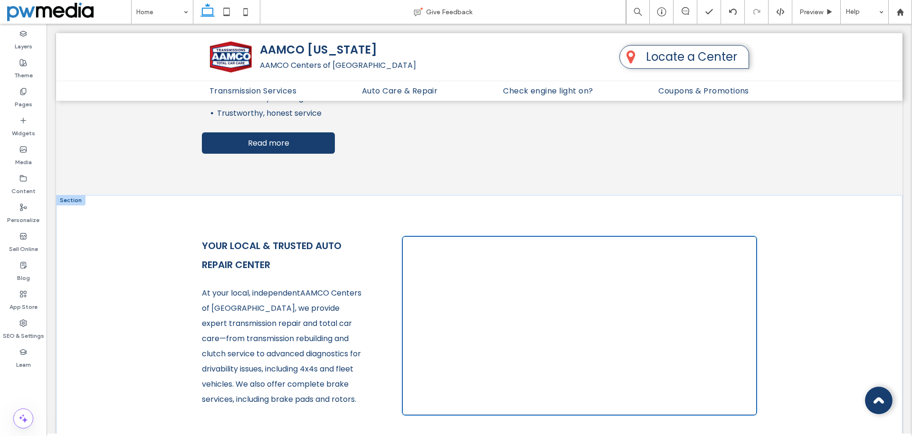
scroll to position [723, 0]
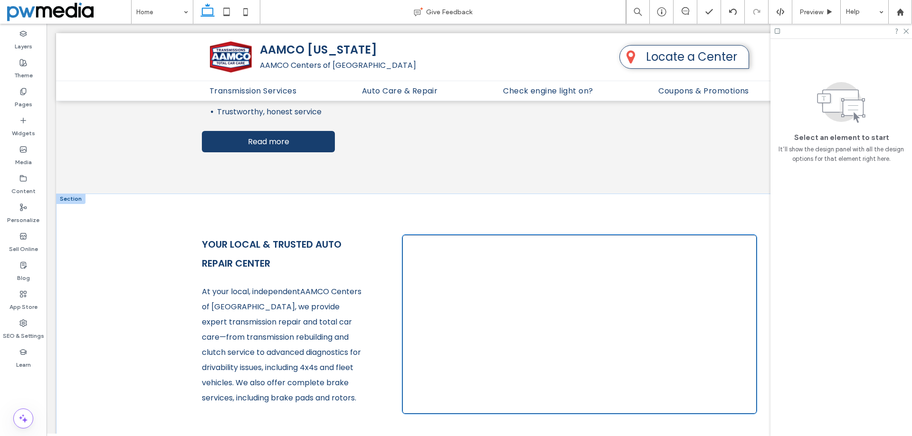
click at [444, 241] on div at bounding box center [579, 325] width 353 height 178
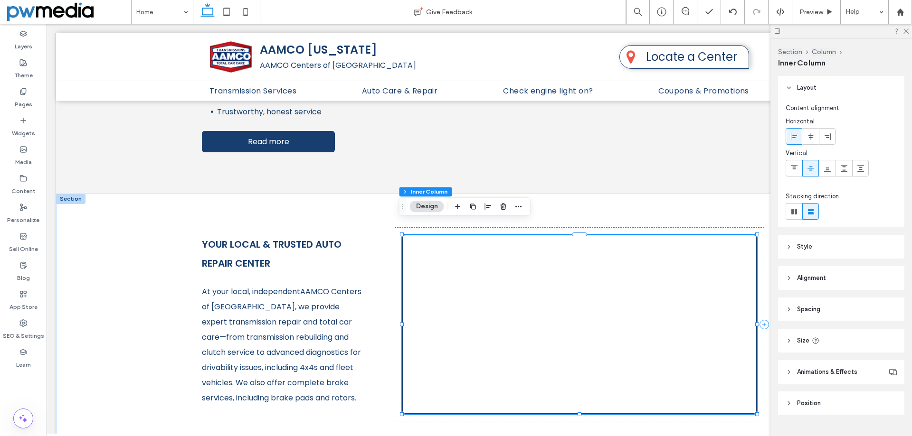
click at [444, 241] on div at bounding box center [579, 325] width 353 height 178
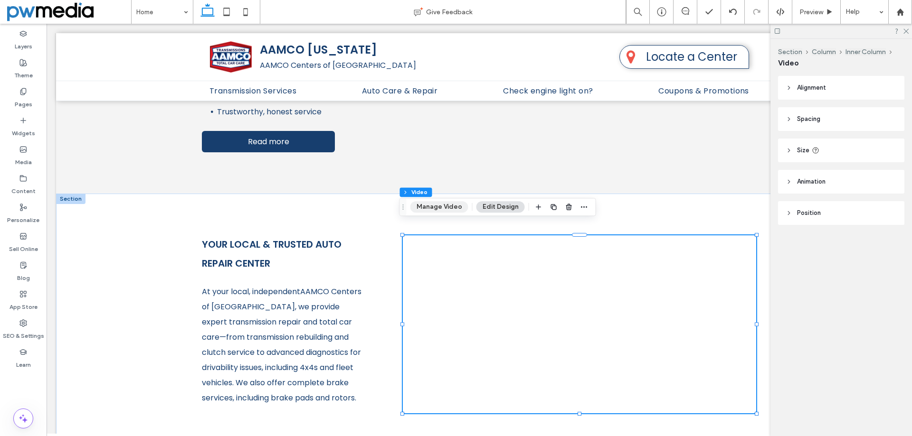
click at [430, 204] on button "Manage Video" at bounding box center [439, 206] width 58 height 11
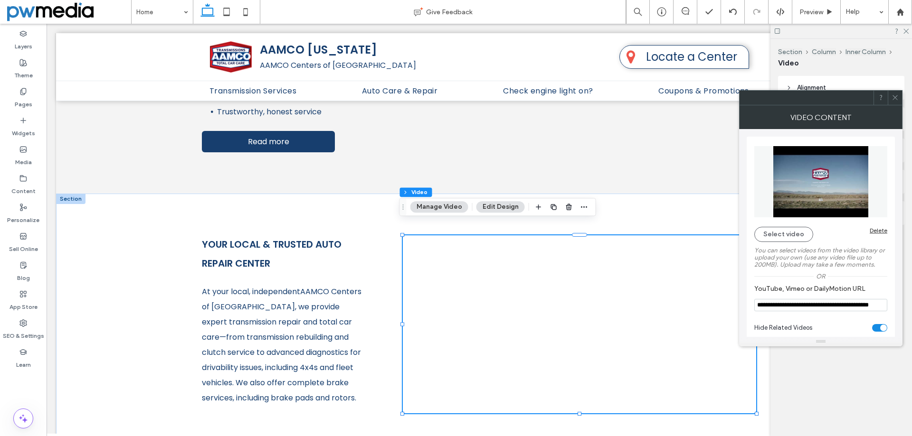
click at [891, 101] on div at bounding box center [895, 98] width 14 height 14
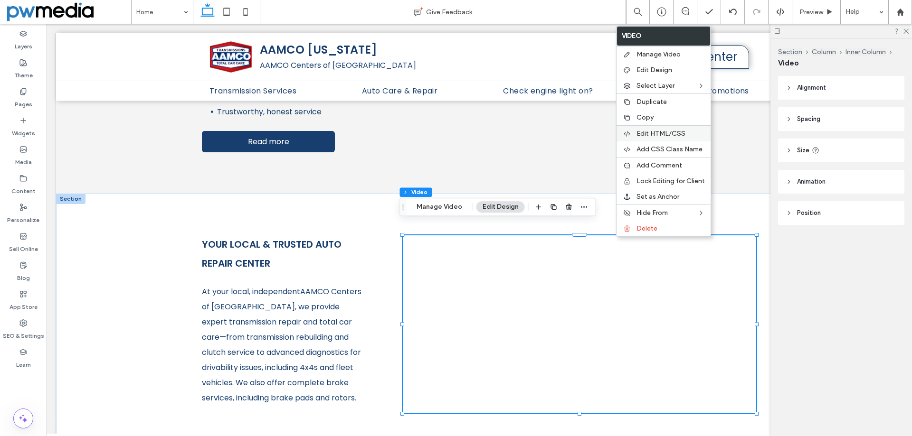
click at [667, 136] on span "Edit HTML/CSS" at bounding box center [660, 134] width 49 height 8
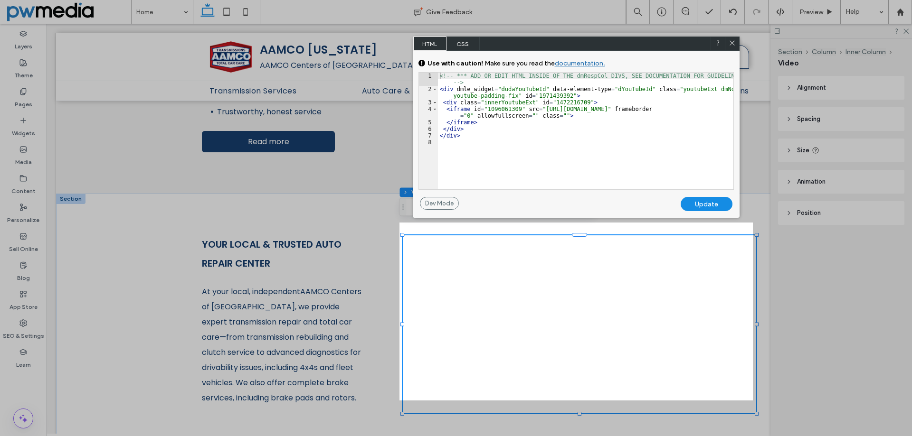
click at [706, 203] on div "Update" at bounding box center [707, 204] width 52 height 14
drag, startPoint x: 731, startPoint y: 44, endPoint x: 691, endPoint y: 19, distance: 46.5
click at [731, 44] on use at bounding box center [731, 43] width 5 height 5
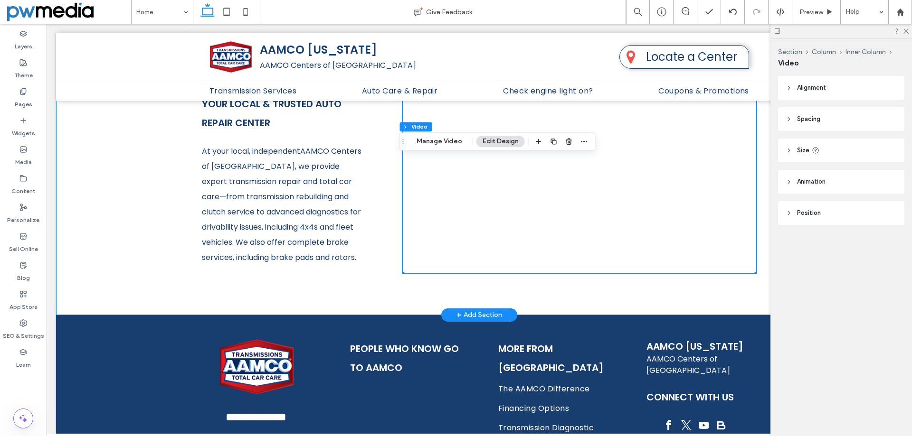
scroll to position [865, 0]
